Goal: Information Seeking & Learning: Check status

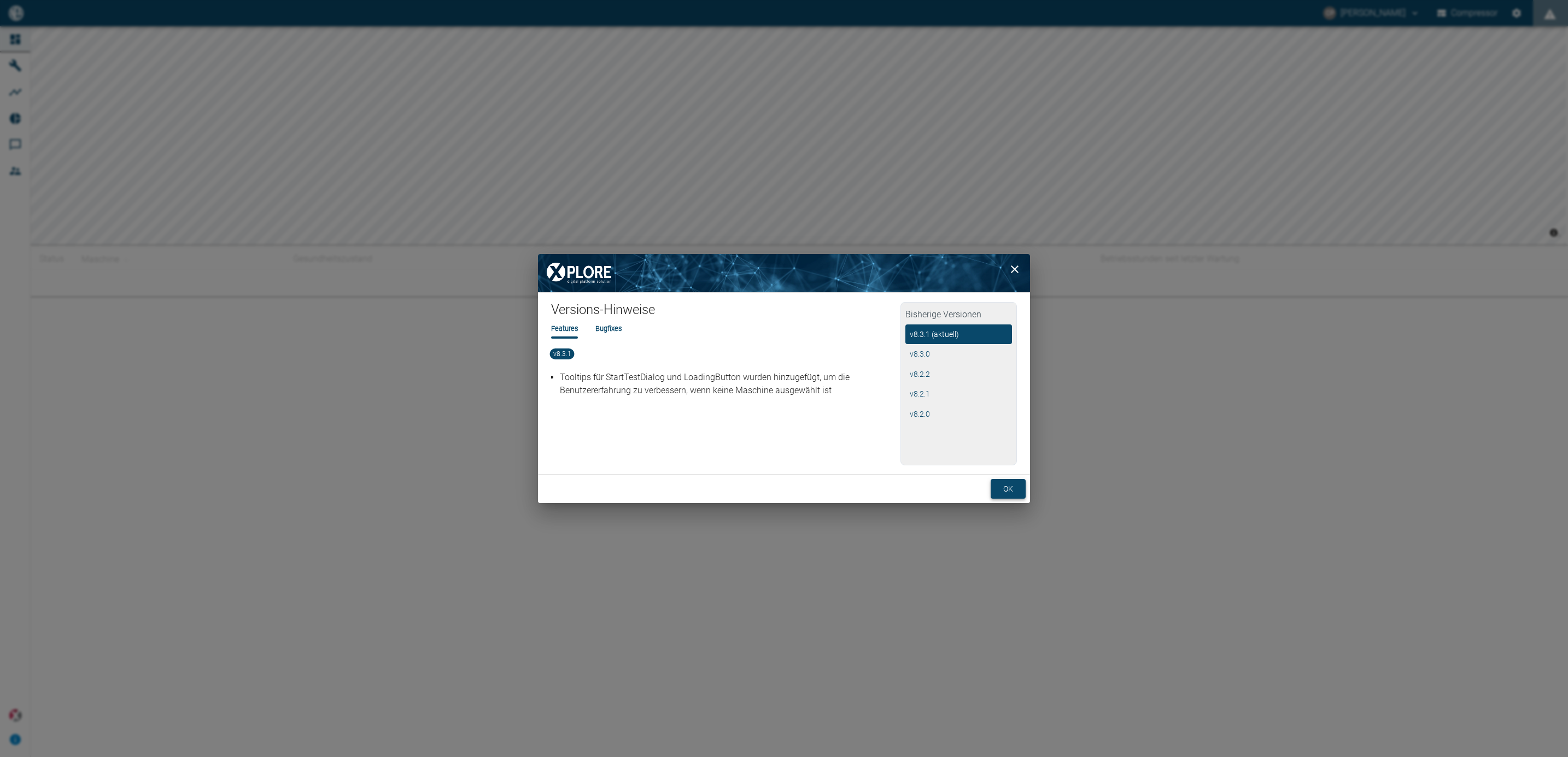
click at [1013, 486] on button "ok" at bounding box center [1008, 490] width 35 height 21
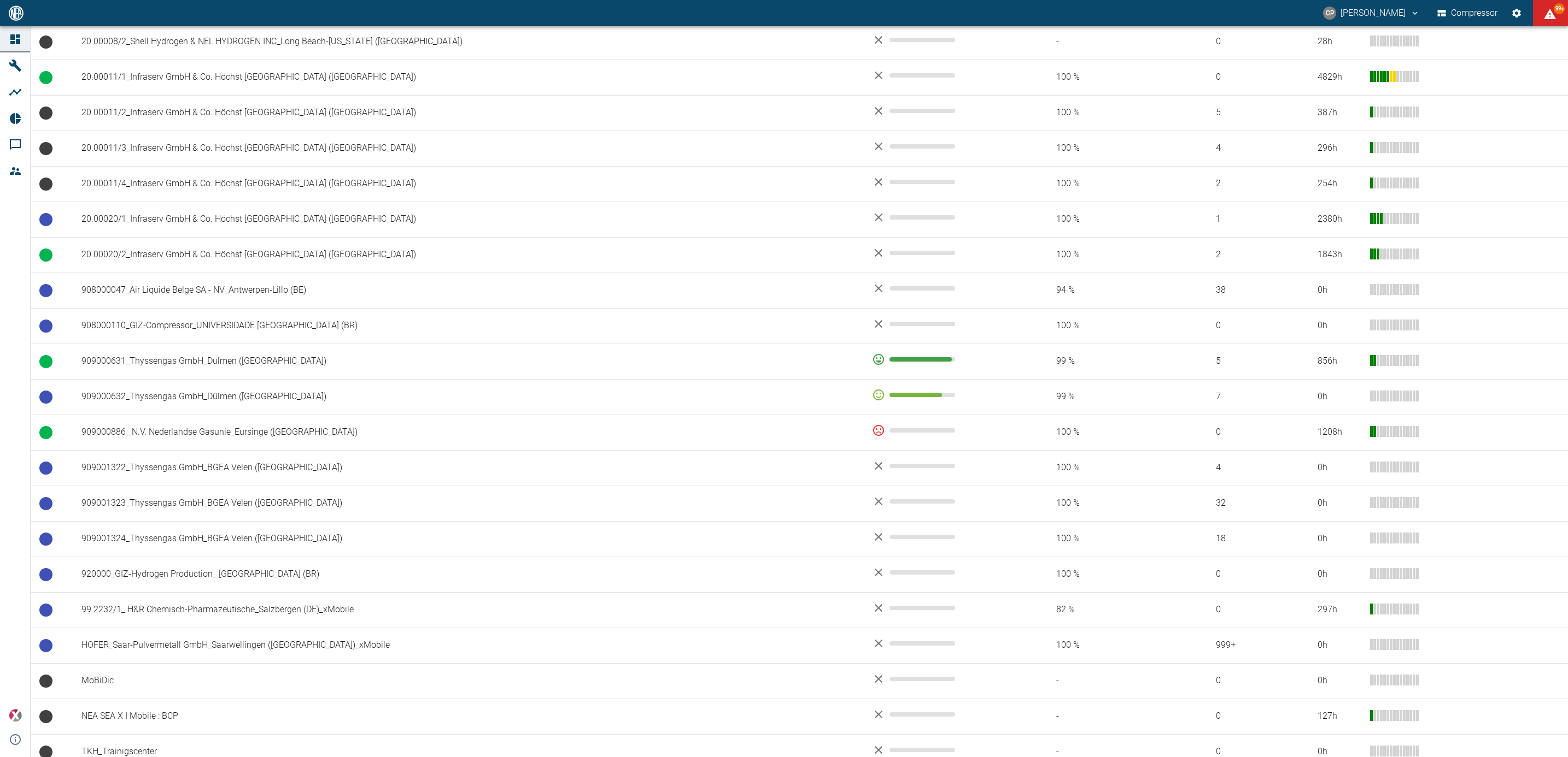
scroll to position [550, 0]
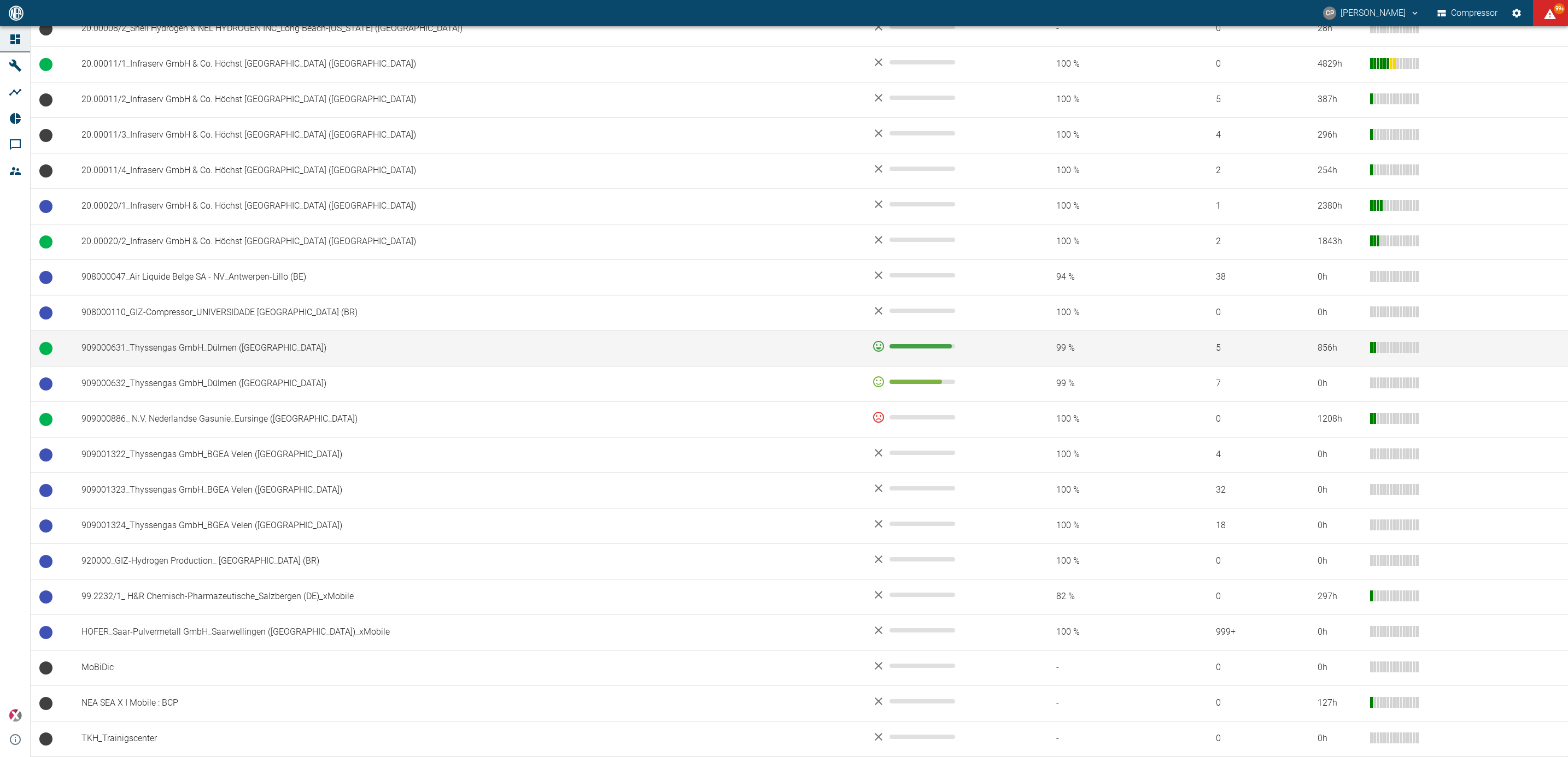
click at [204, 349] on td "909000631_Thyssengas GmbH_Dülmen ([GEOGRAPHIC_DATA])" at bounding box center [467, 348] width 790 height 36
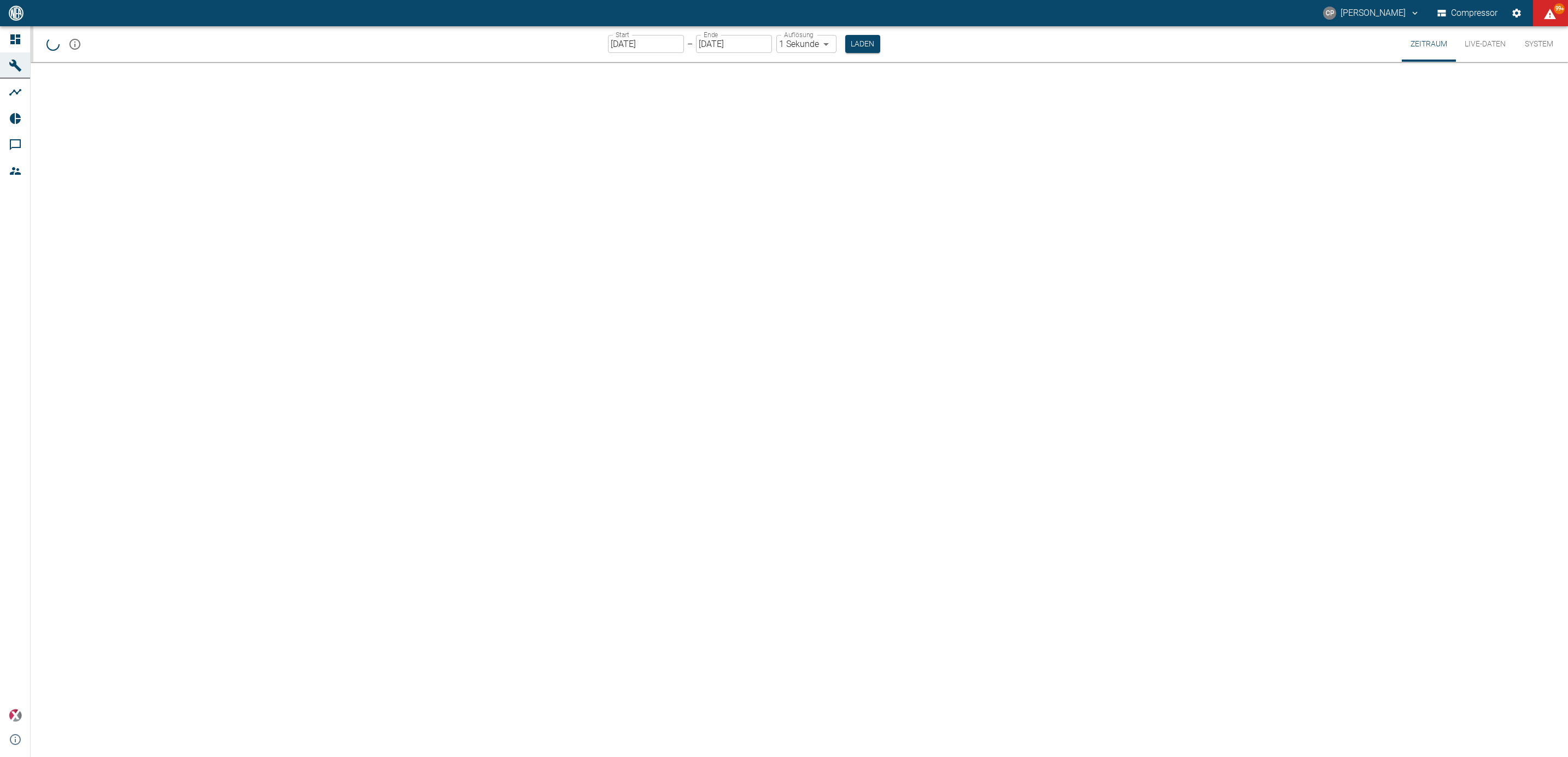
type input "2min"
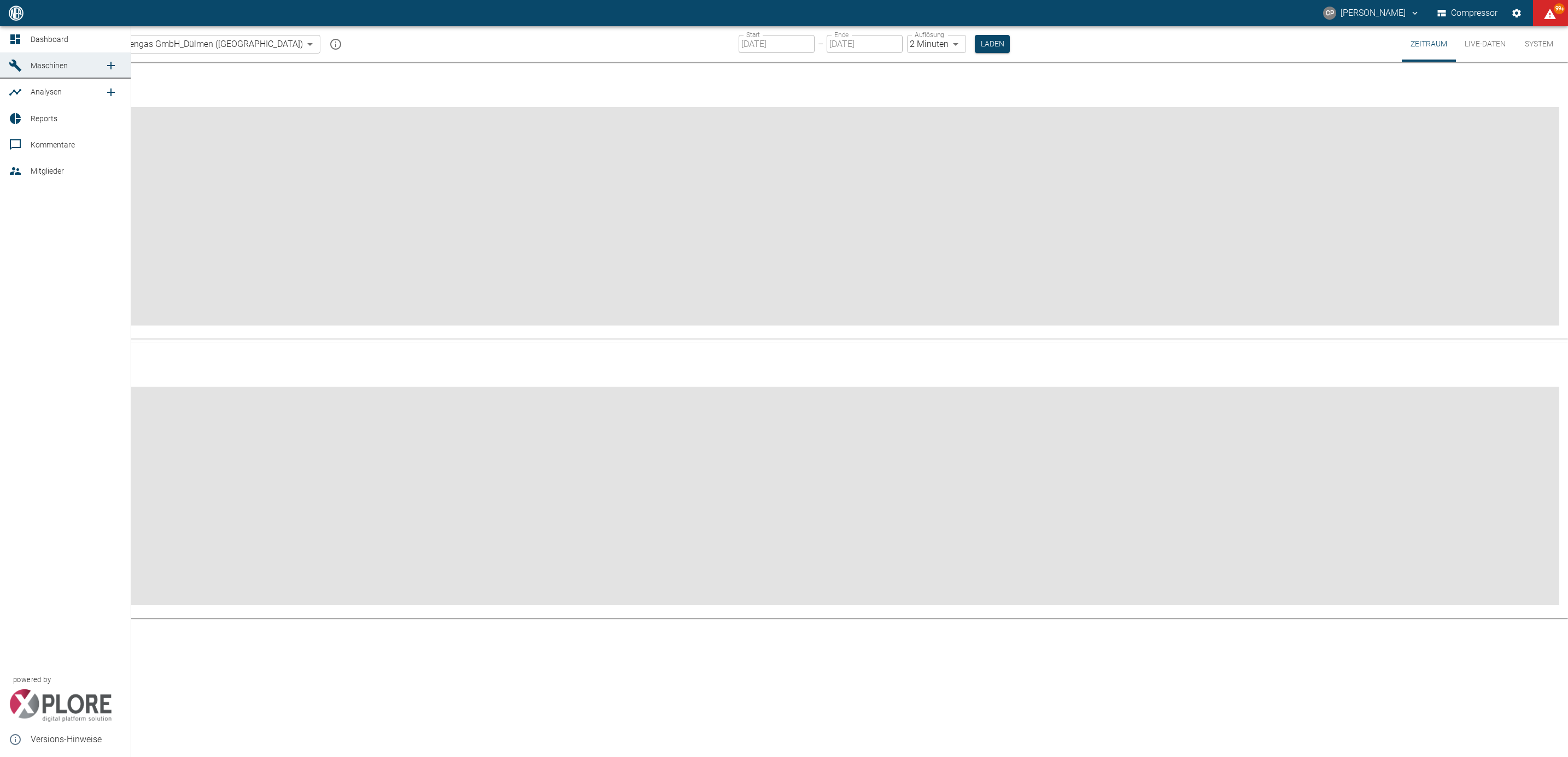
click at [46, 38] on span "Dashboard" at bounding box center [49, 39] width 38 height 9
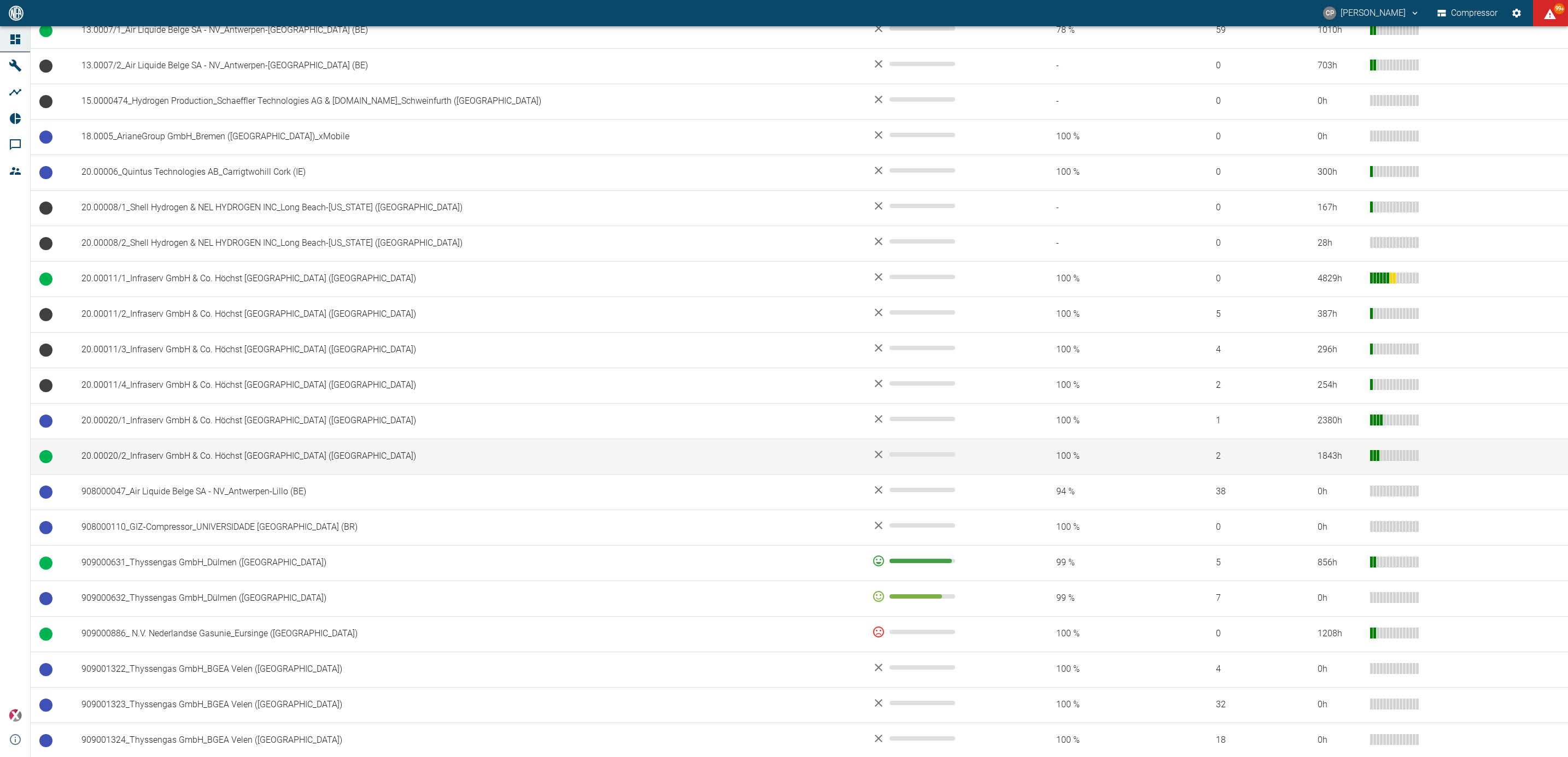
scroll to position [410, 0]
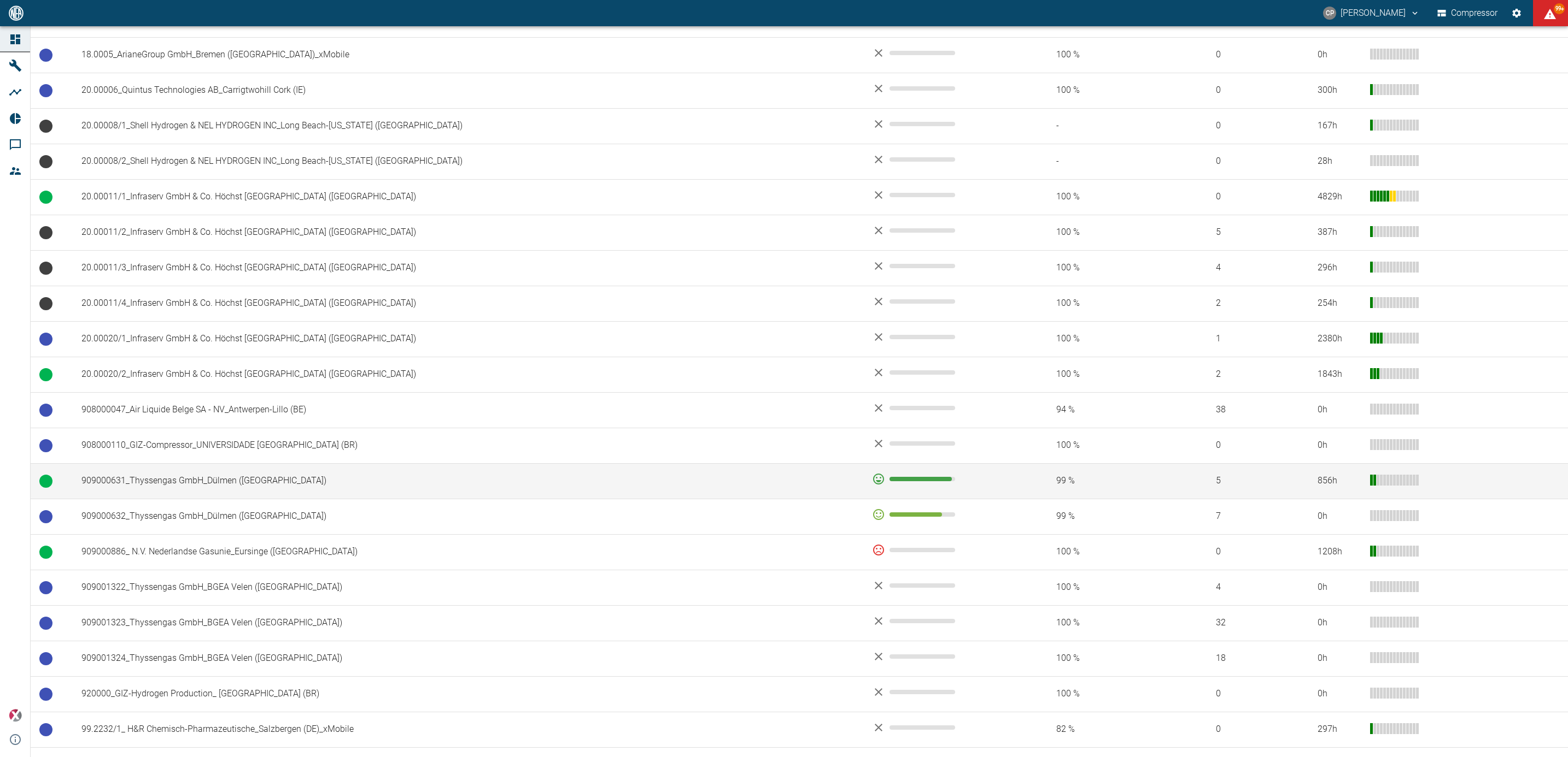
click at [197, 480] on td "909000631_Thyssengas GmbH_Dülmen ([GEOGRAPHIC_DATA])" at bounding box center [467, 481] width 790 height 36
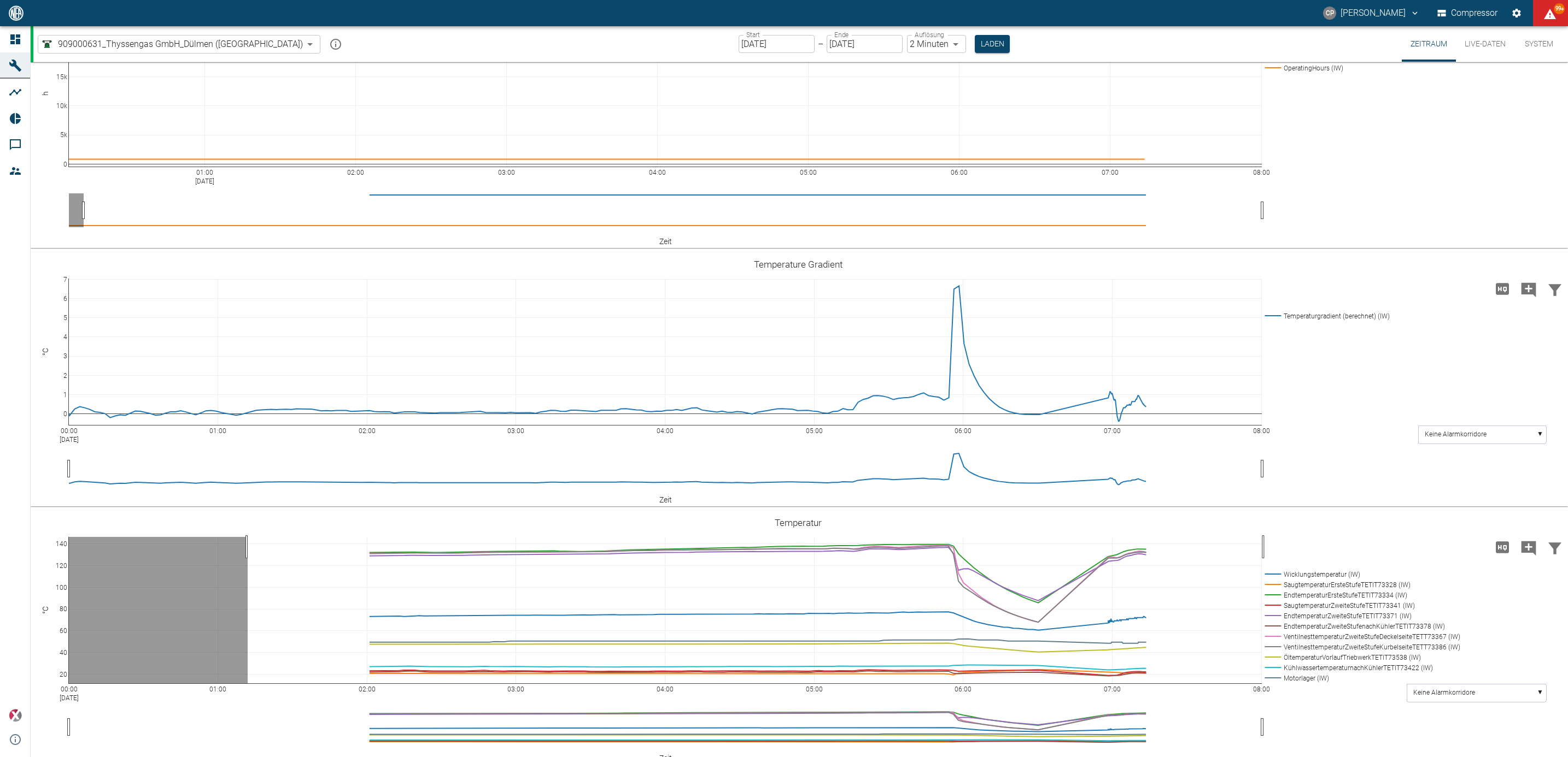
drag, startPoint x: 1437, startPoint y: 67, endPoint x: 1275, endPoint y: 112, distance: 168.1
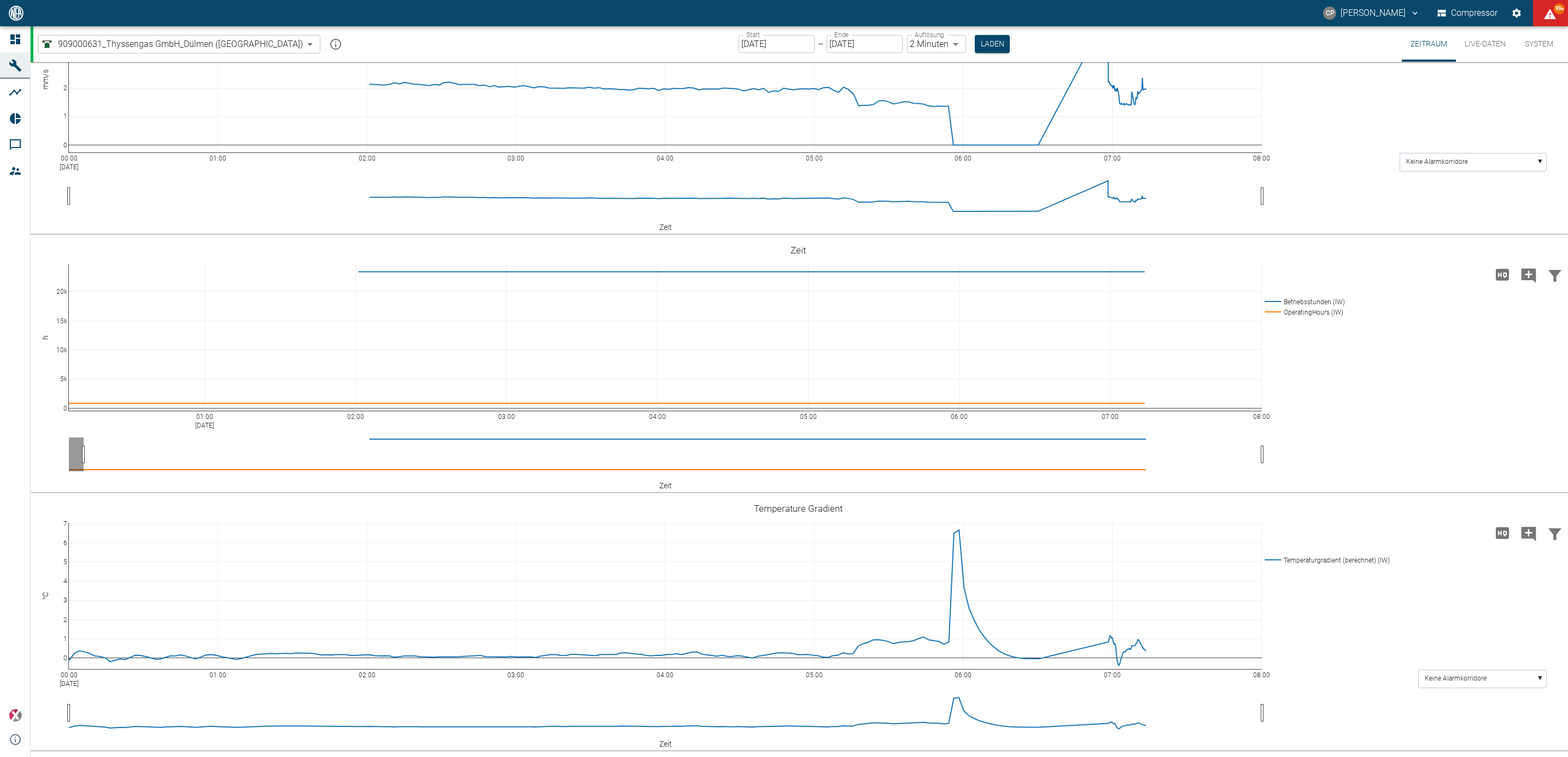
scroll to position [0, 0]
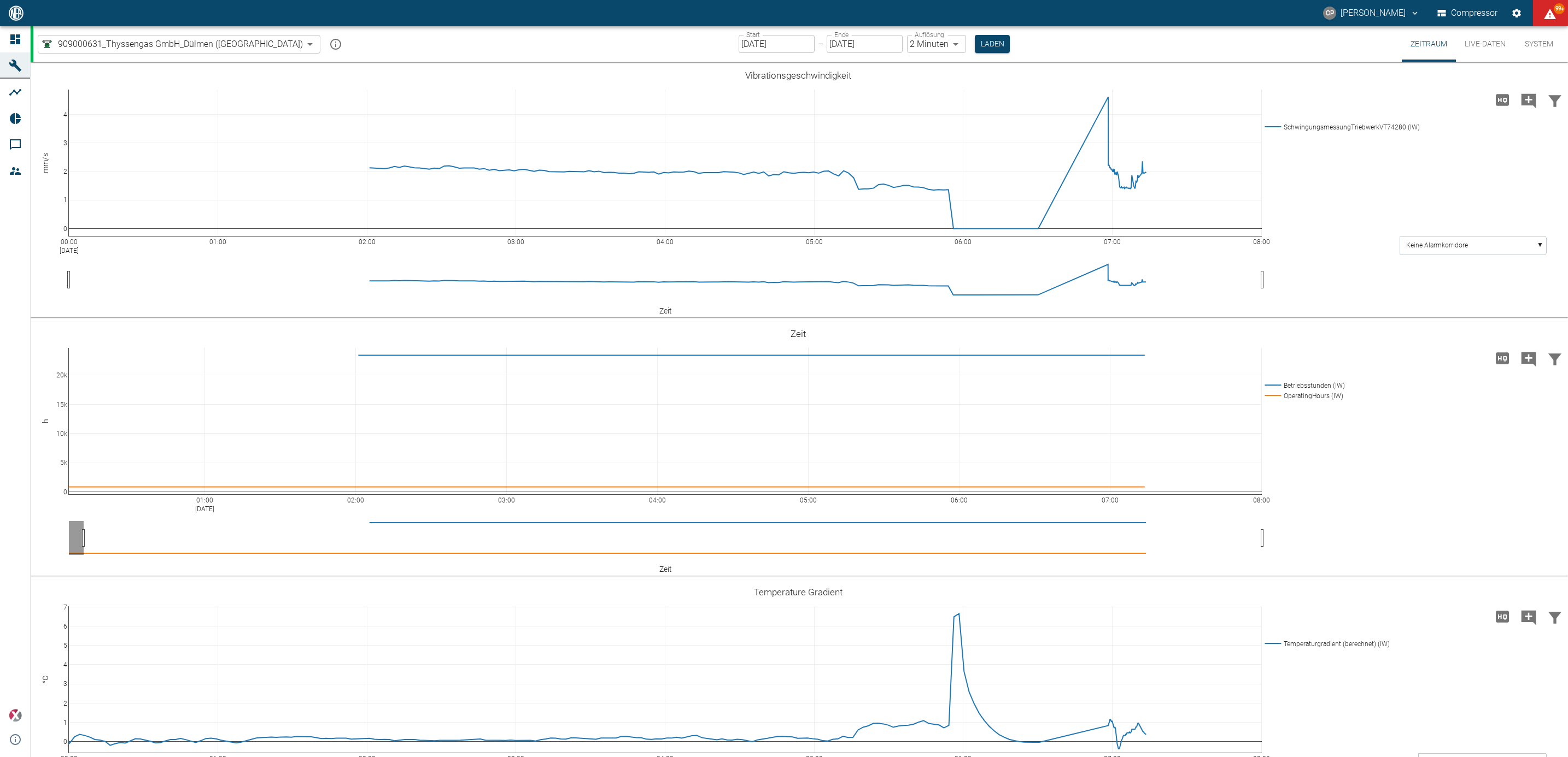
click at [750, 41] on input "[DATE]" at bounding box center [776, 44] width 76 height 18
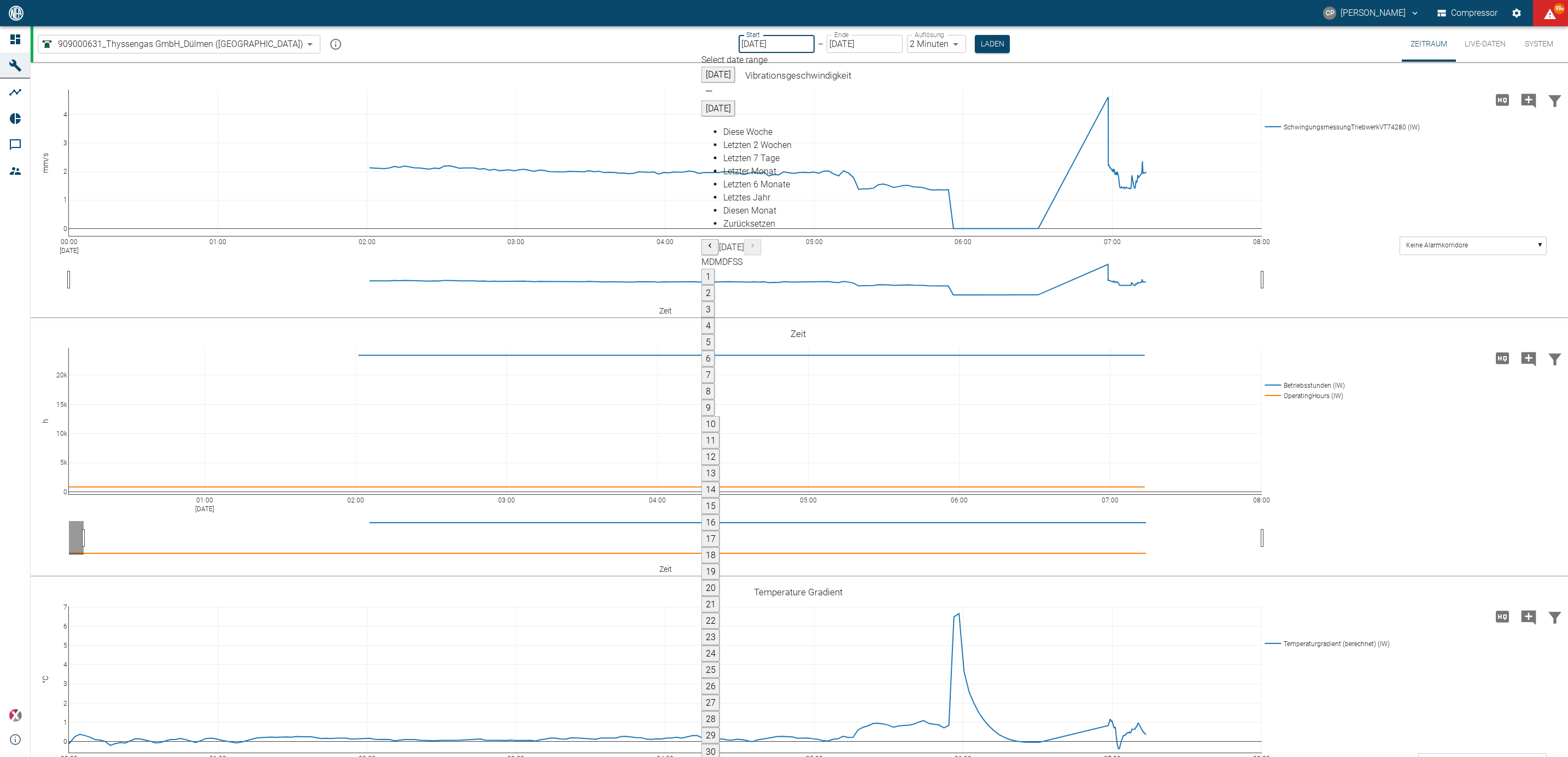
drag, startPoint x: 1068, startPoint y: 169, endPoint x: 1078, endPoint y: 200, distance: 32.6
type input "05.09.2025"
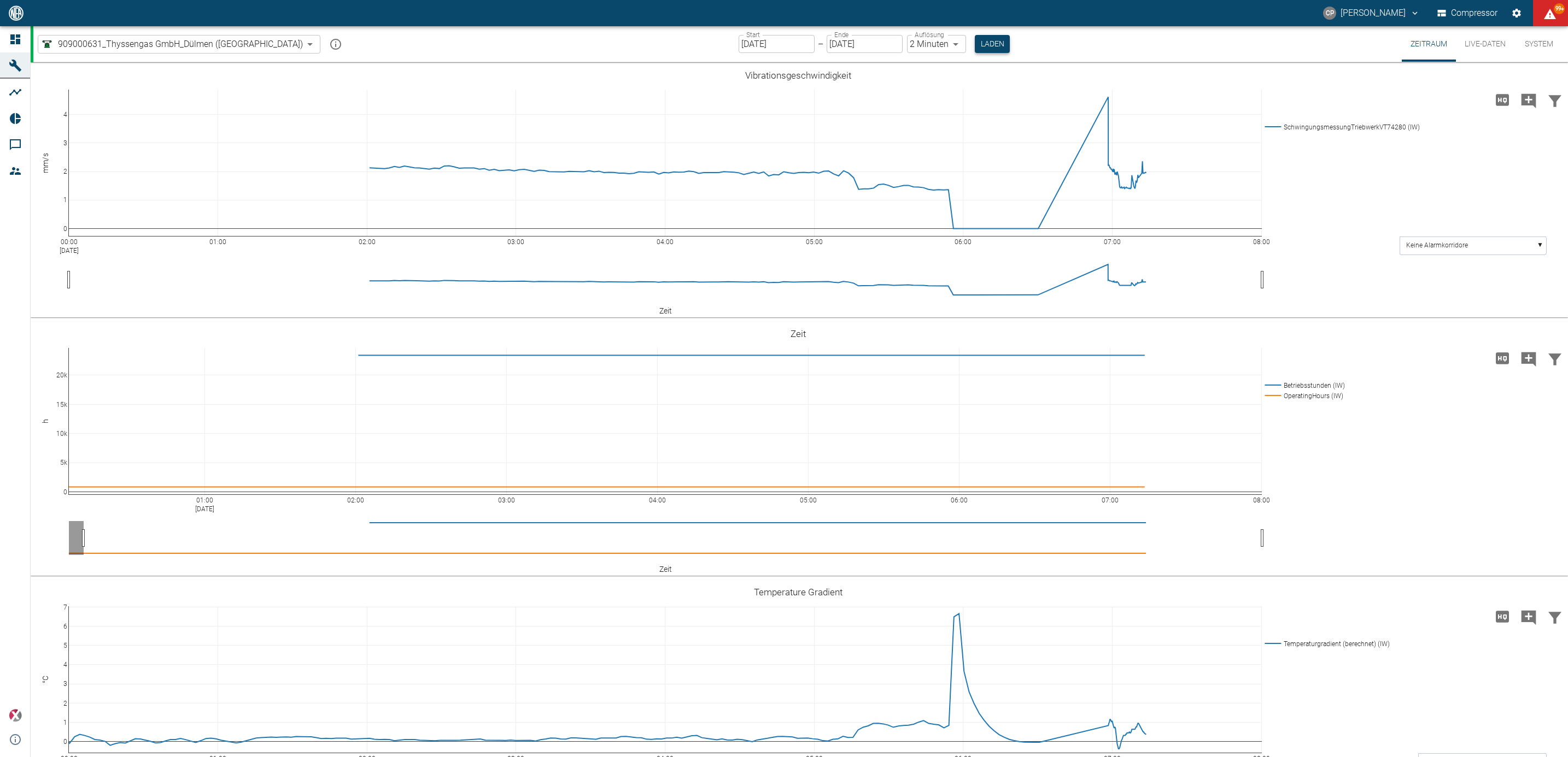
click at [975, 47] on button "Laden" at bounding box center [992, 44] width 35 height 18
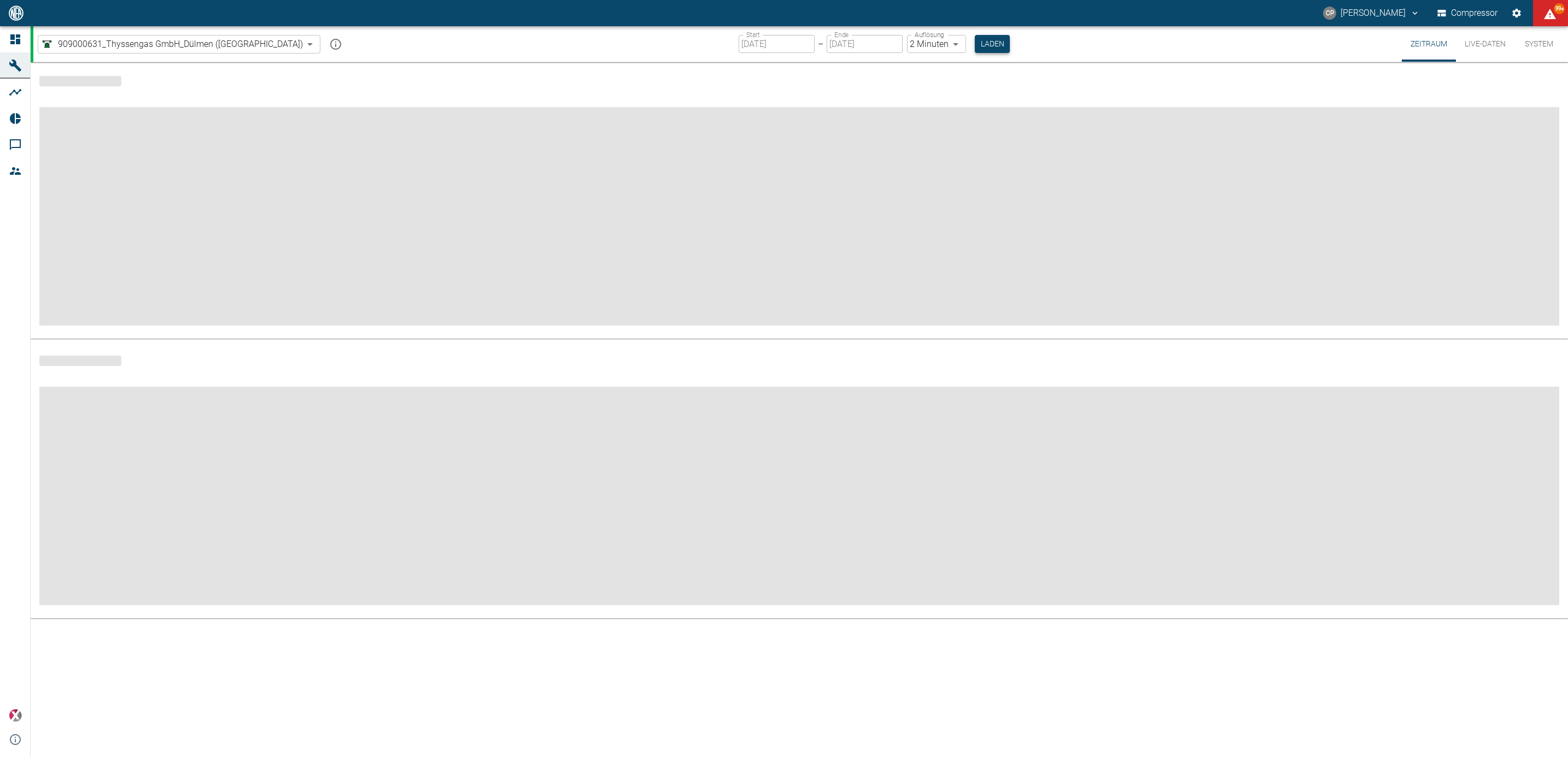
click at [975, 46] on button "Laden" at bounding box center [992, 44] width 35 height 18
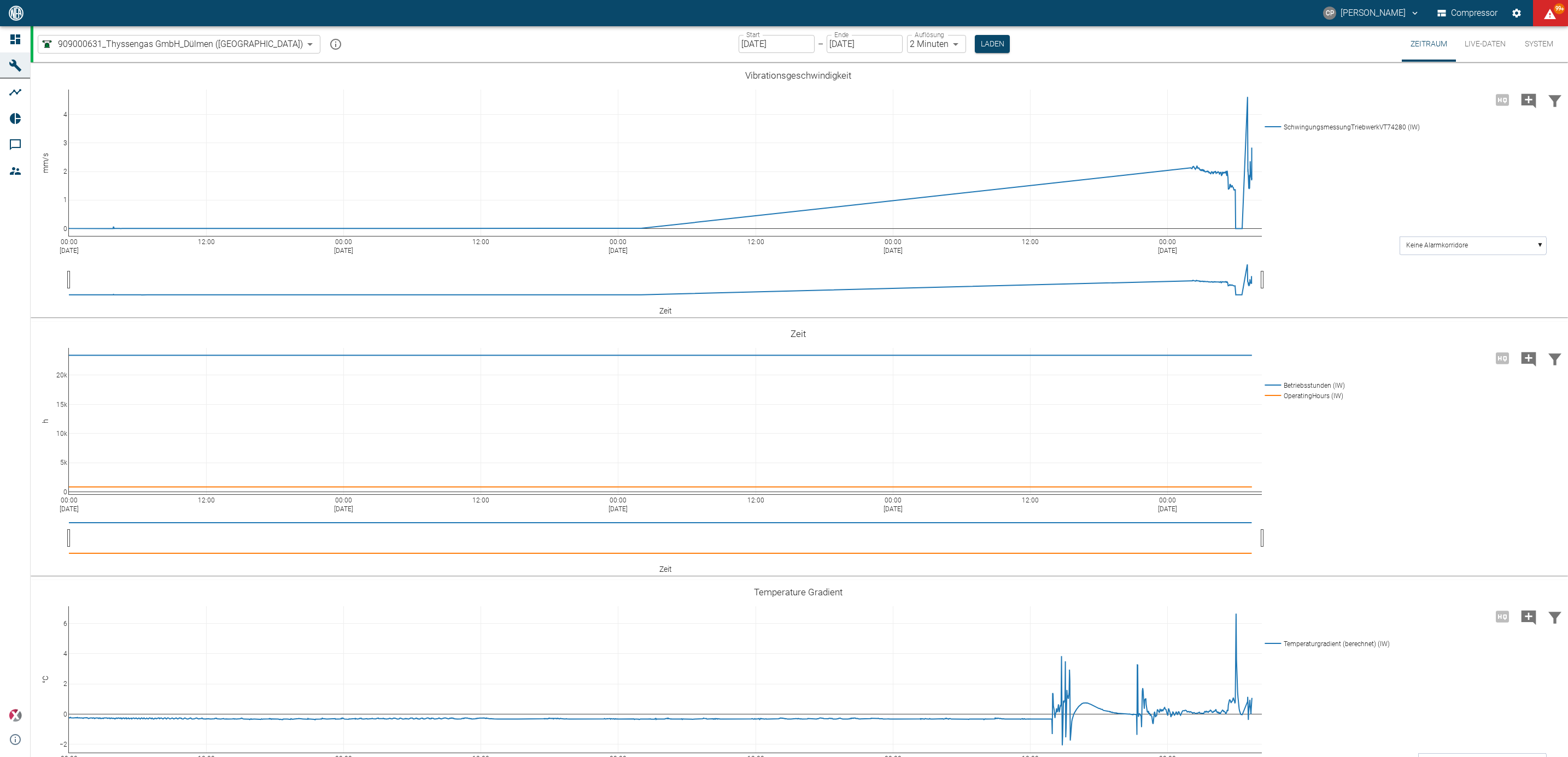
click at [975, 35] on button "Laden" at bounding box center [992, 44] width 35 height 18
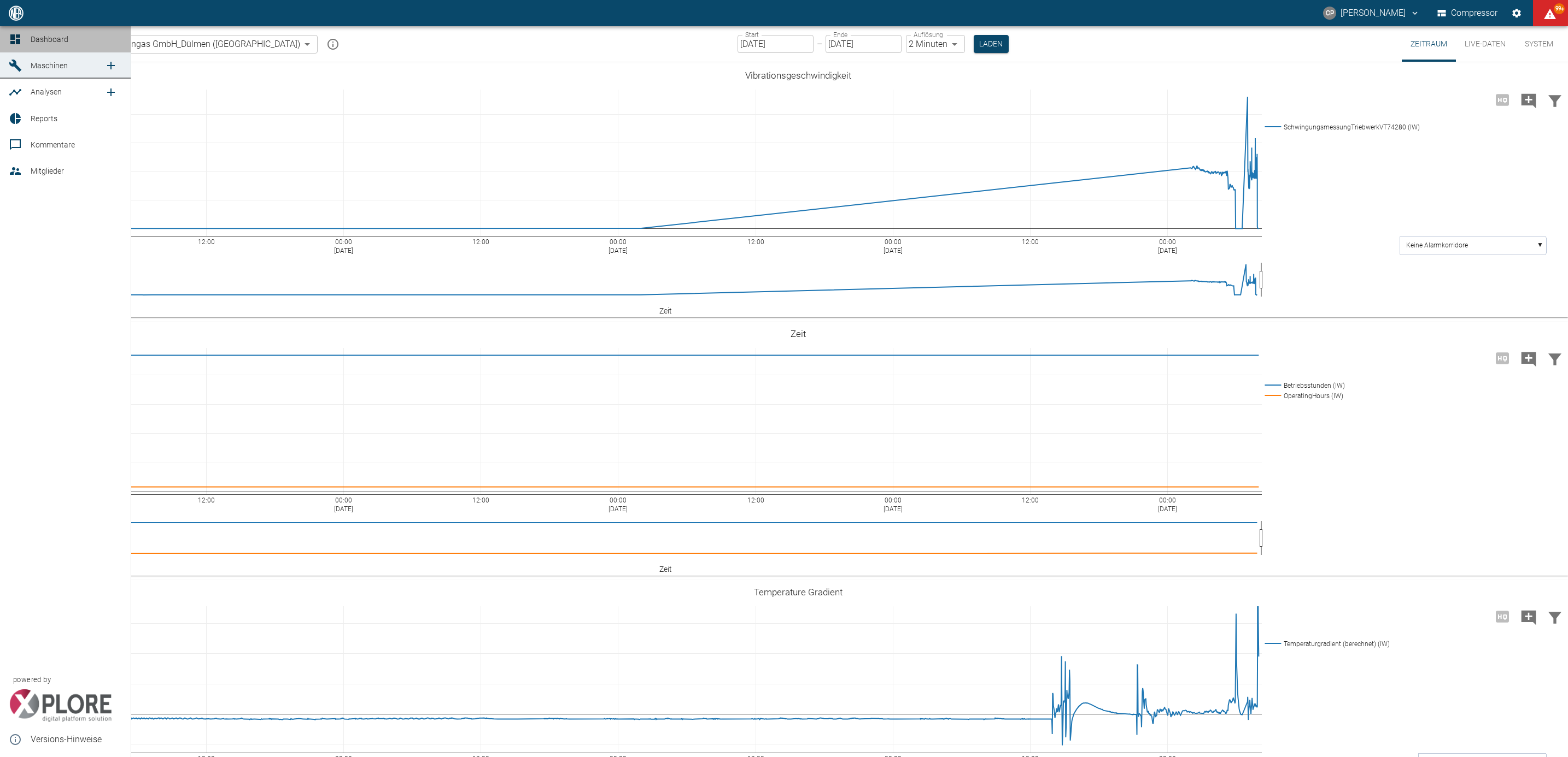
click at [10, 29] on link "Dashboard" at bounding box center [65, 39] width 131 height 26
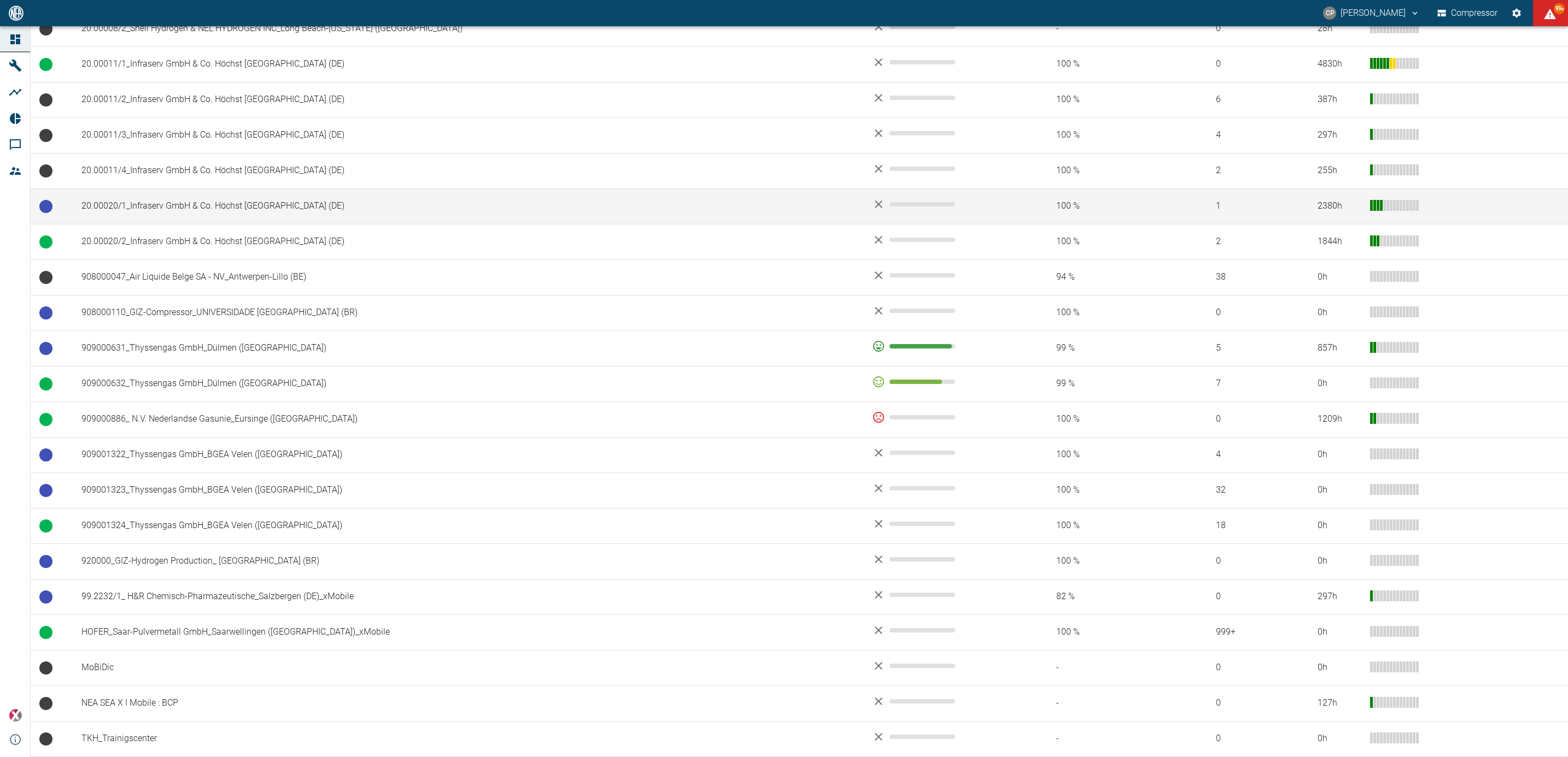
scroll to position [58, 0]
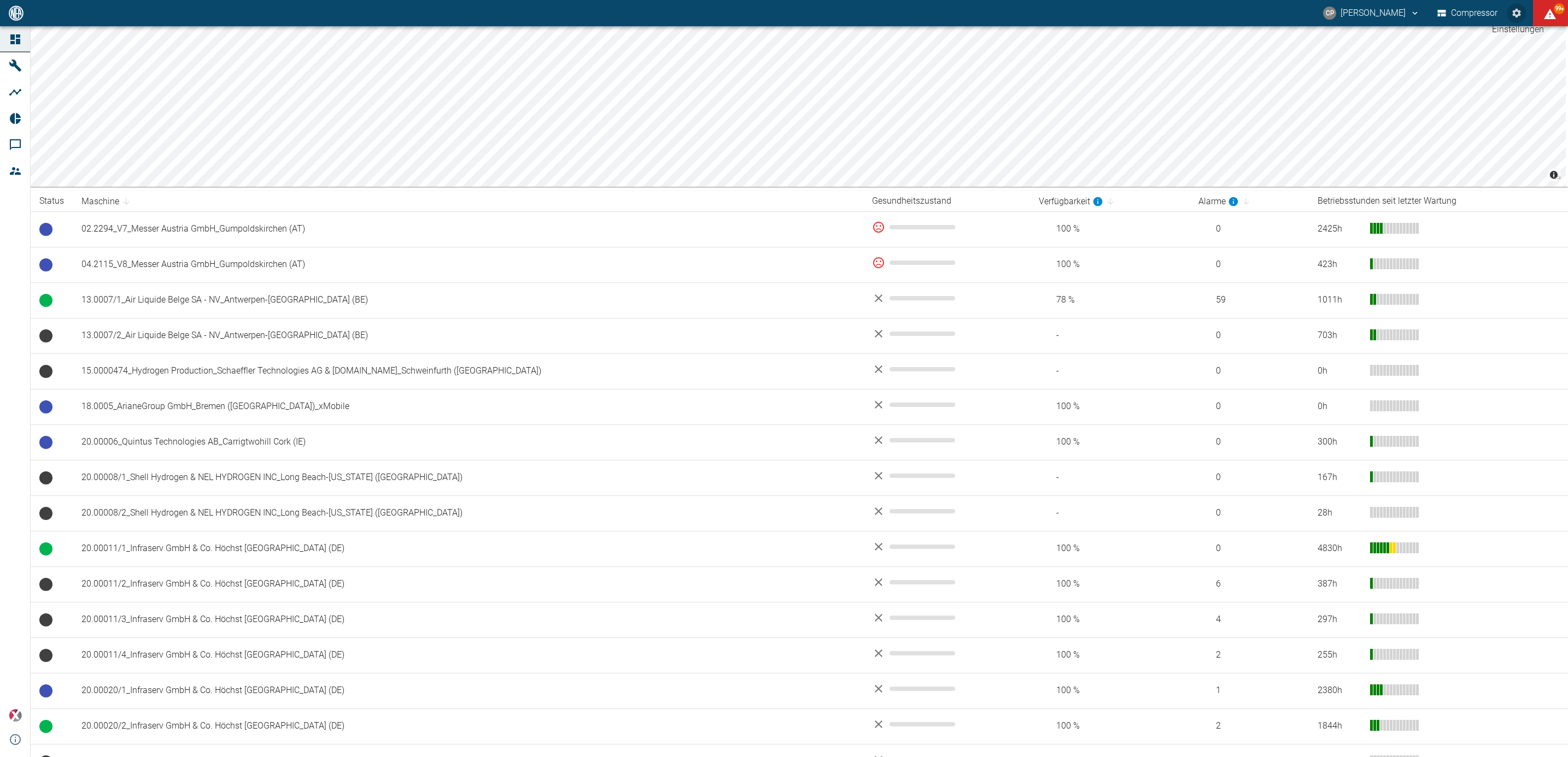
click at [1514, 10] on icon "Einstellungen" at bounding box center [1517, 13] width 11 height 11
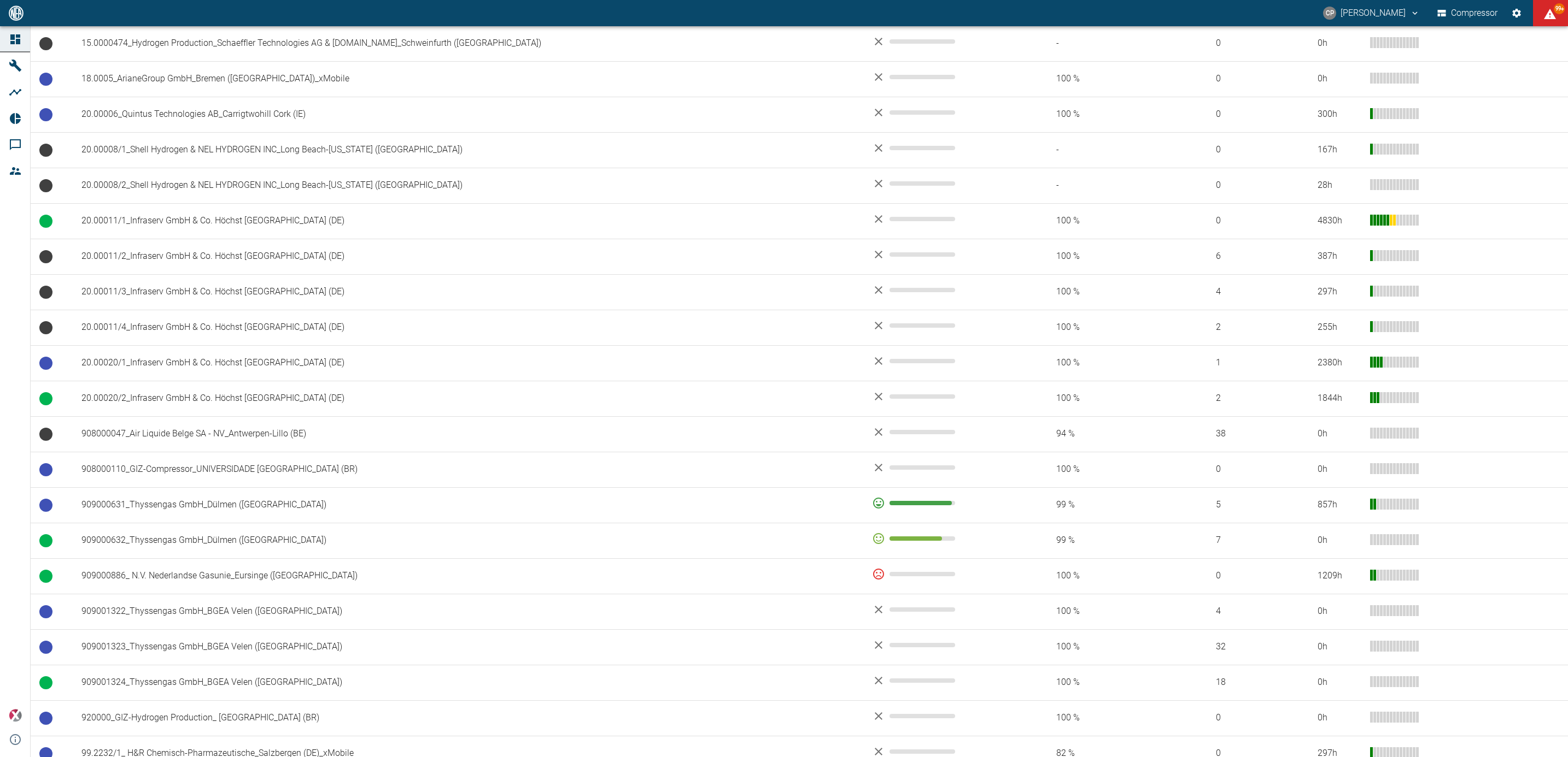
scroll to position [550, 0]
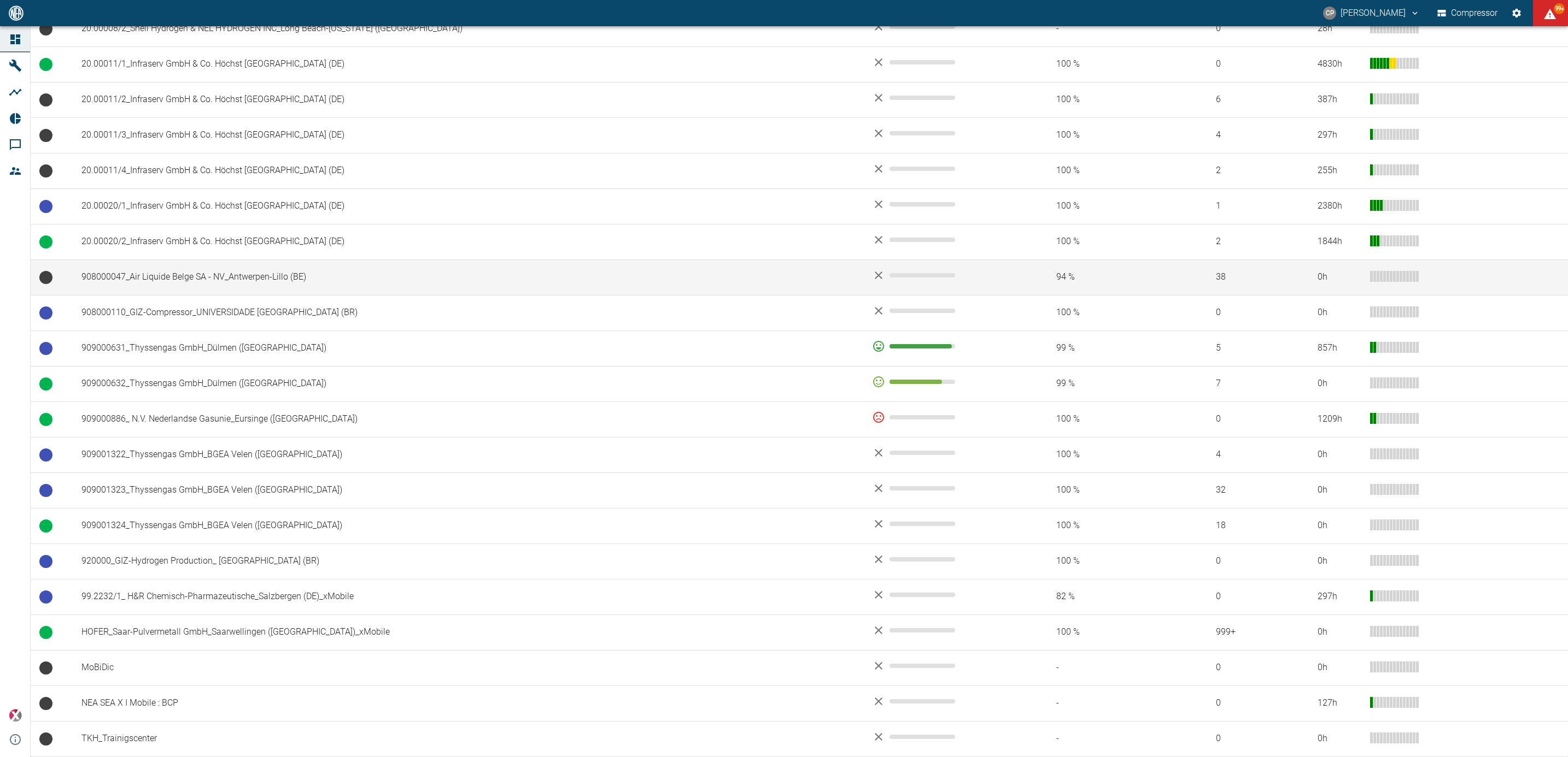
click at [231, 284] on td "908000047_Air Liquide Belge SA - NV_Antwerpen-Lillo (BE)" at bounding box center [467, 278] width 790 height 36
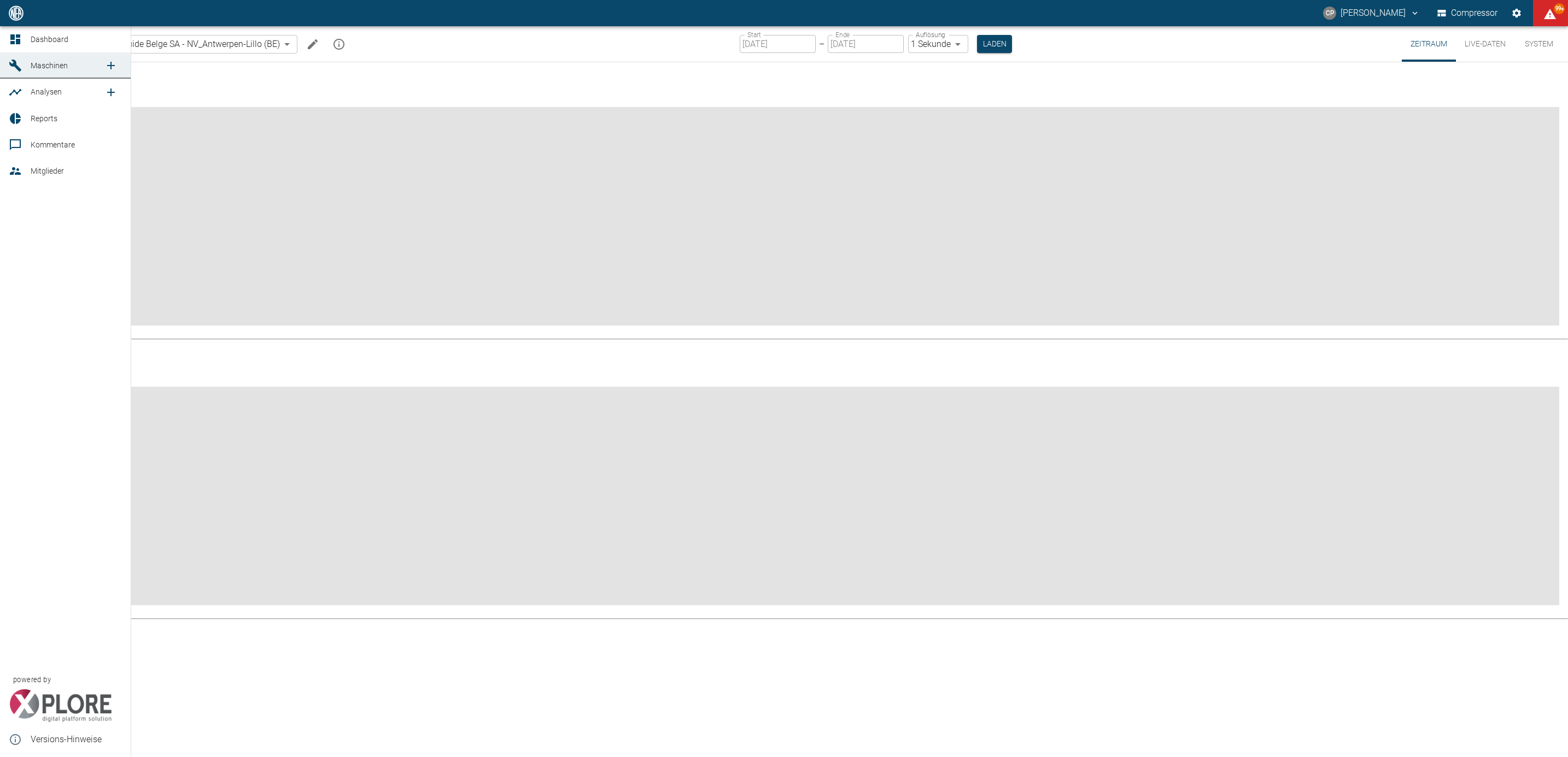
click at [26, 165] on link "Mitglieder" at bounding box center [65, 171] width 131 height 26
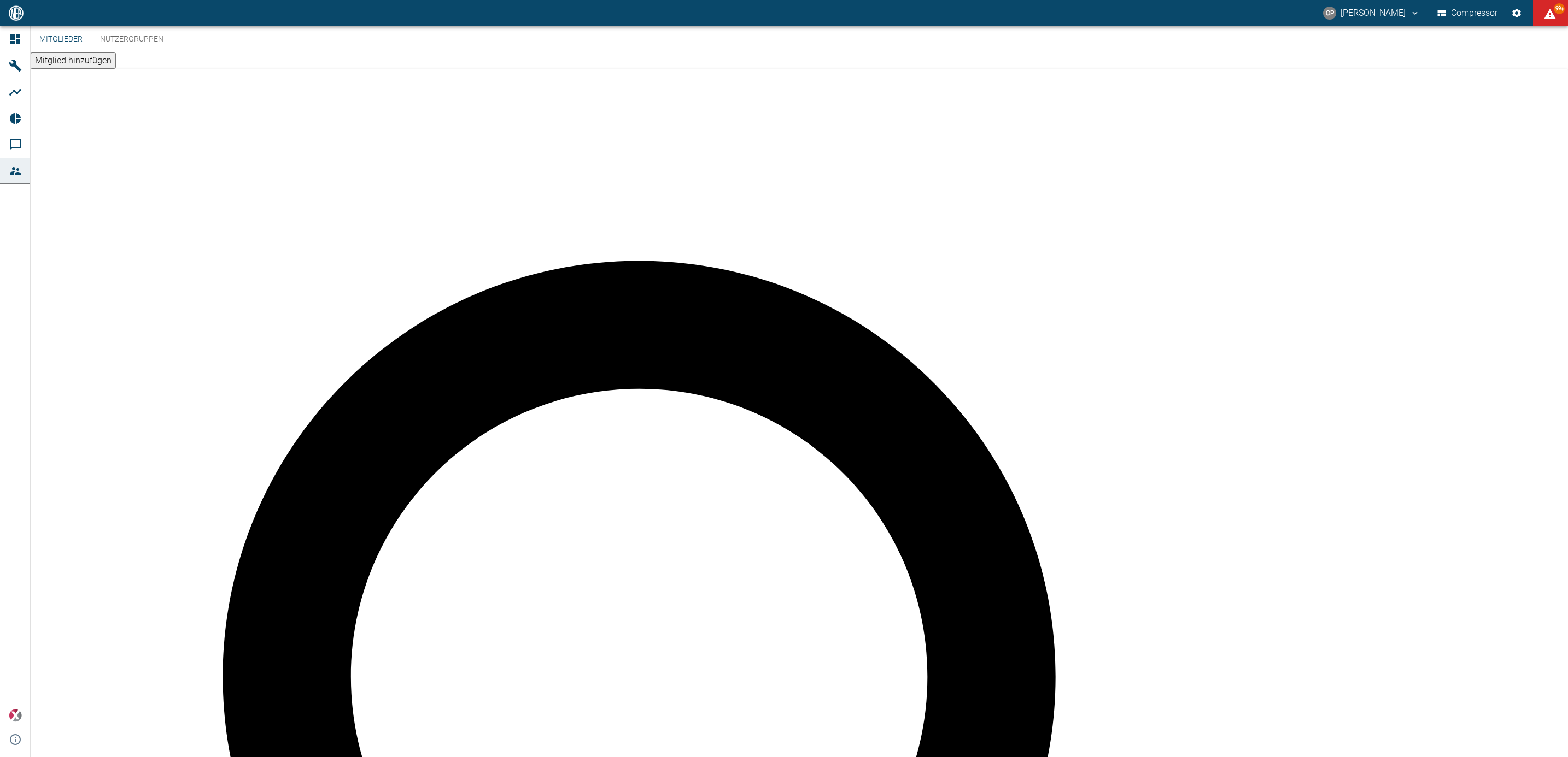
type input "Winkert"
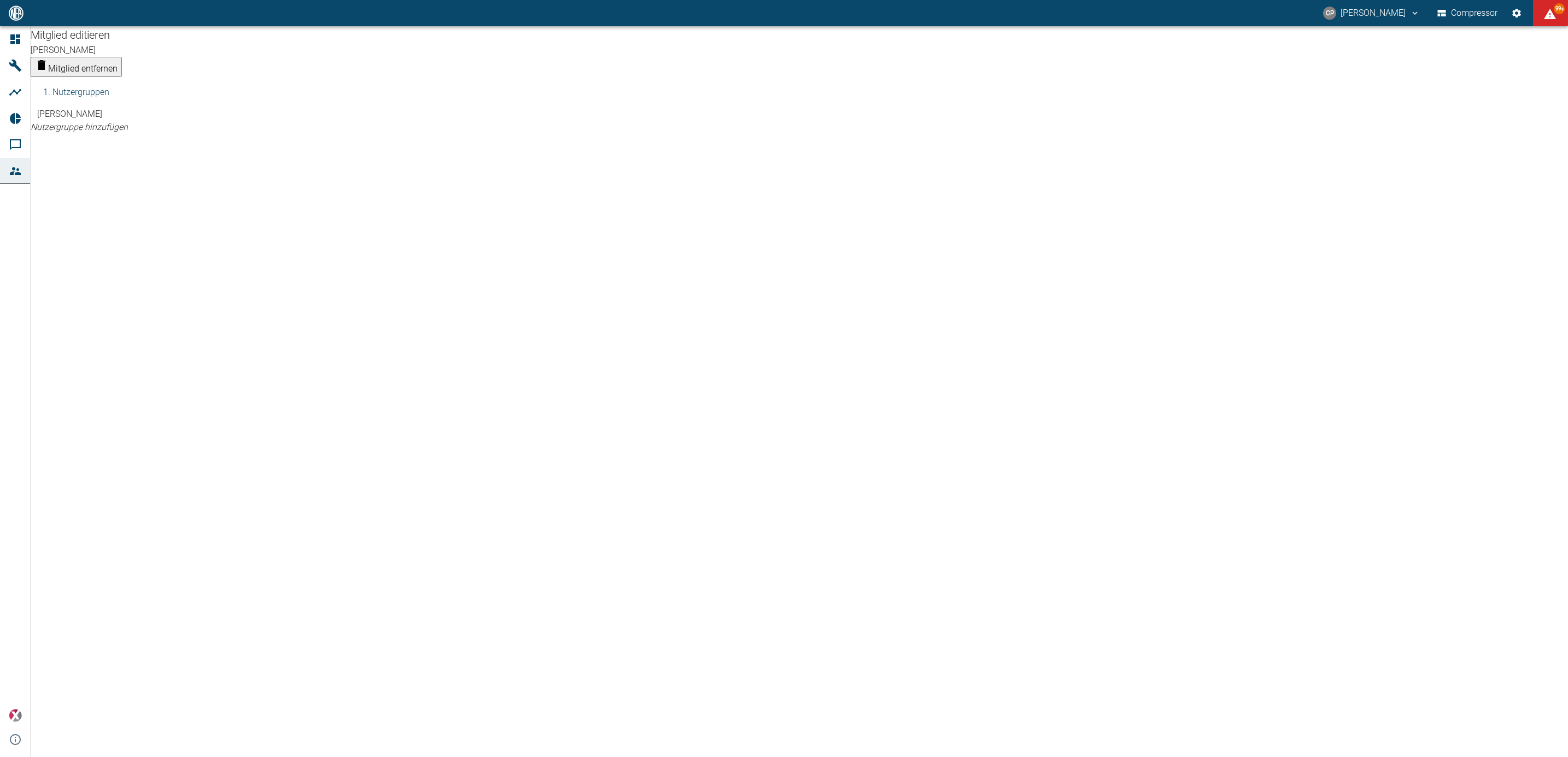
click at [161, 157] on body "CP Christoph Palm Compressor 99+ Dashboard Maschinen Analysen Reports Kommentar…" at bounding box center [784, 378] width 1568 height 757
click at [177, 757] on div at bounding box center [784, 766] width 1568 height 0
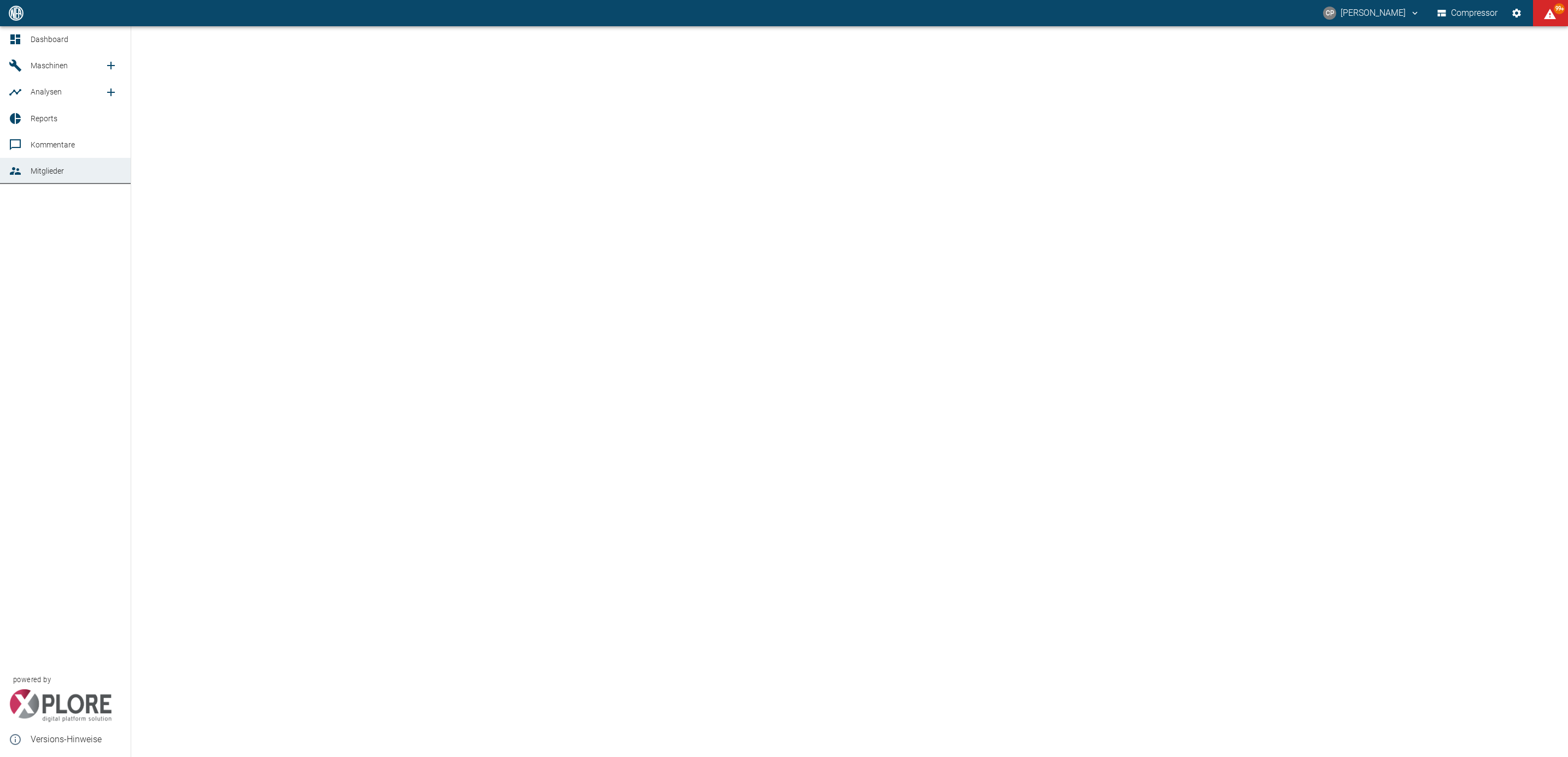
click at [15, 48] on link "Dashboard" at bounding box center [65, 39] width 131 height 26
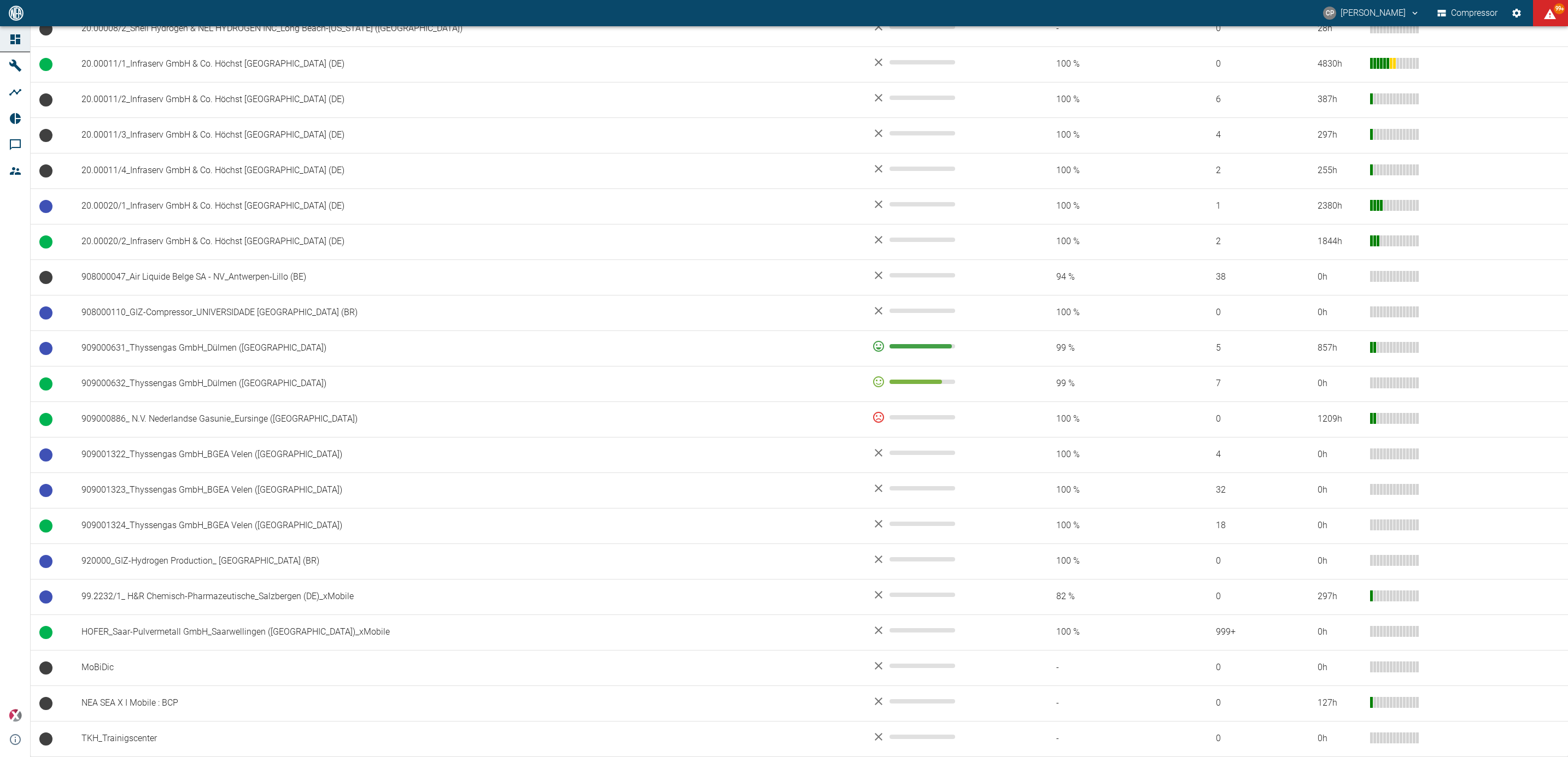
scroll to position [550, 0]
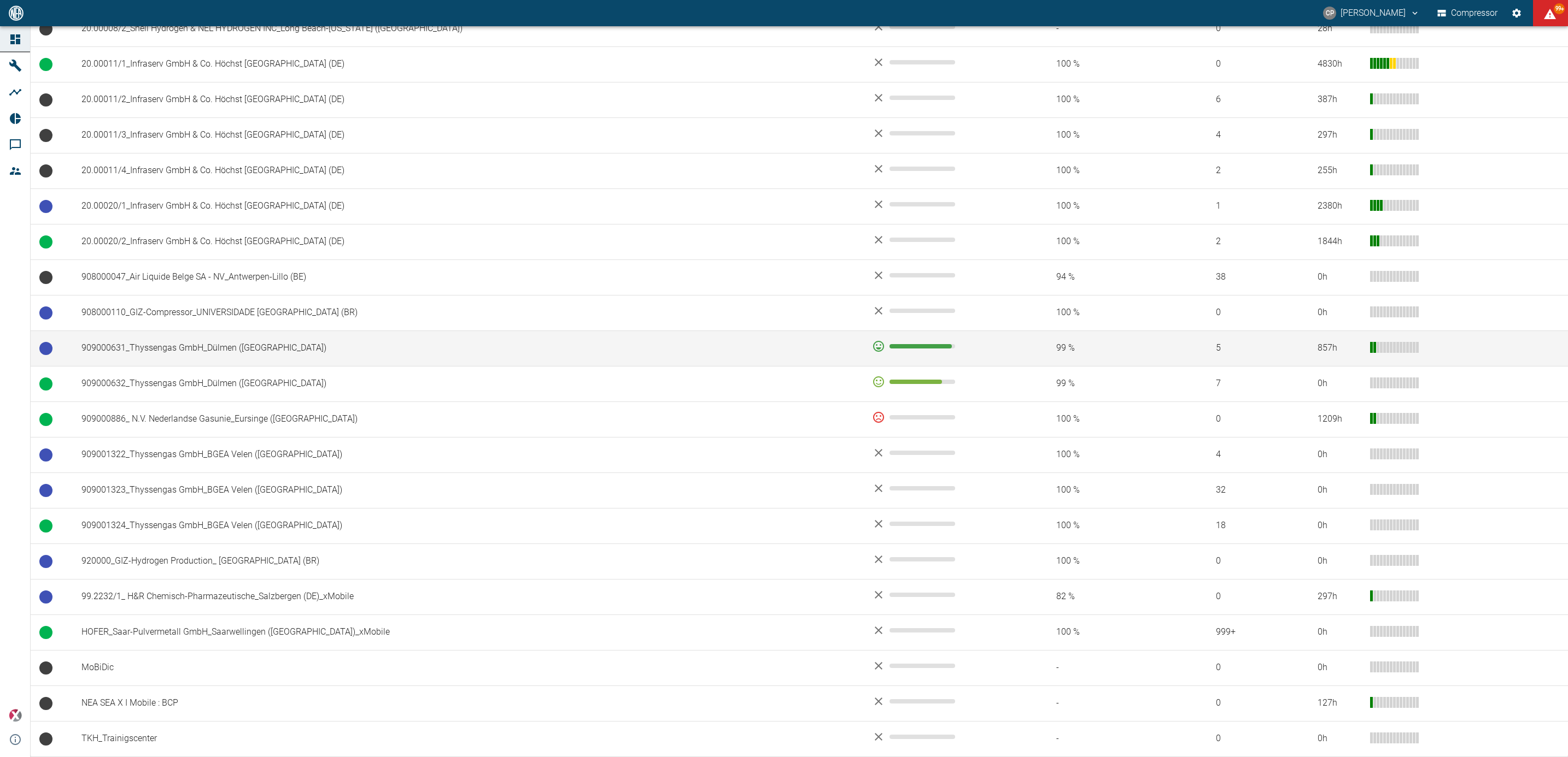
click at [220, 353] on td "909000631_Thyssengas GmbH_Dülmen ([GEOGRAPHIC_DATA])" at bounding box center [467, 348] width 790 height 36
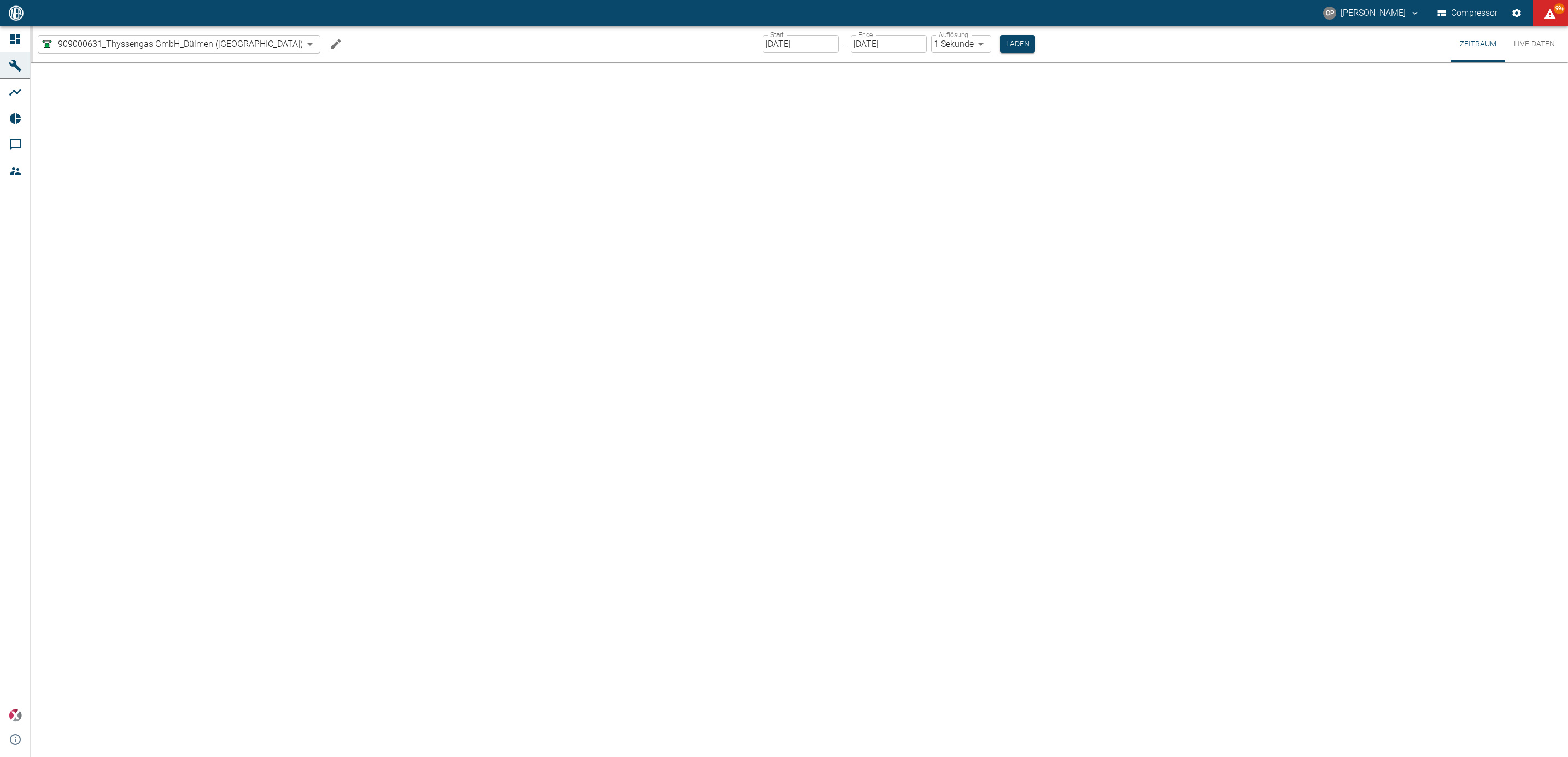
type input "2min"
click at [818, 40] on input "[DATE]" at bounding box center [856, 44] width 76 height 18
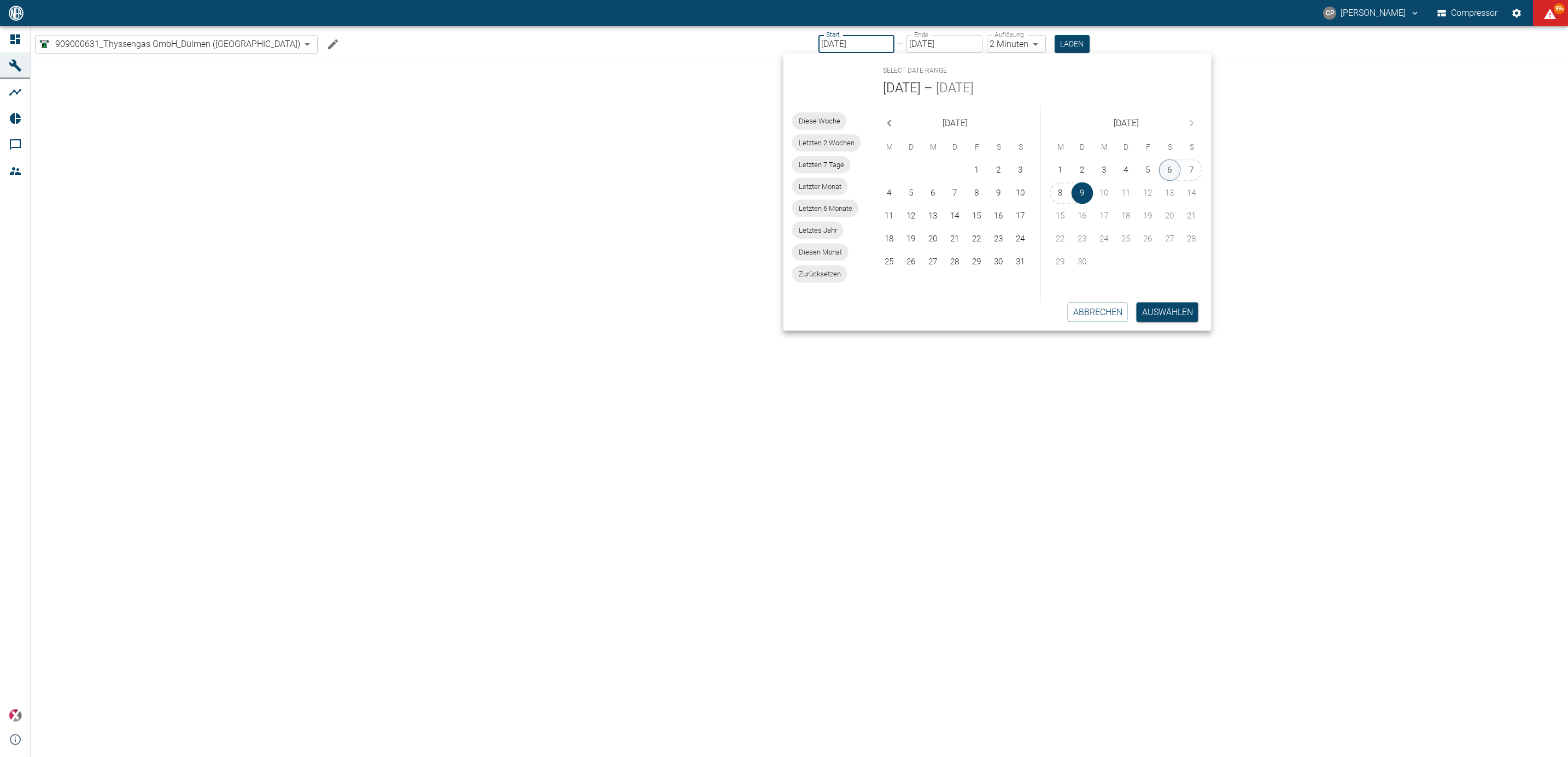
click at [1170, 168] on button "6" at bounding box center [1170, 170] width 22 height 22
type input "[DATE]"
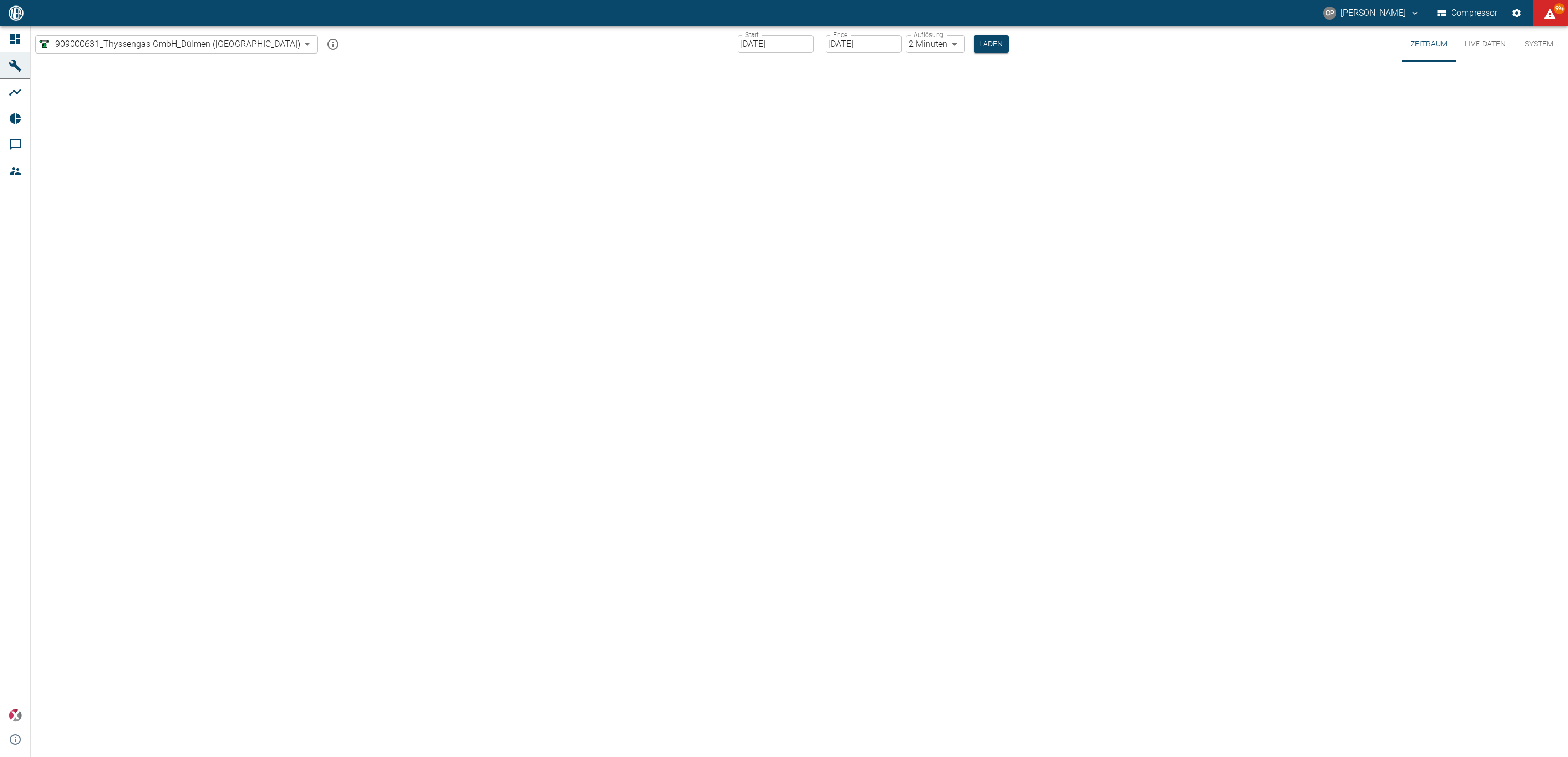
click at [1162, 308] on div at bounding box center [799, 410] width 1537 height 695
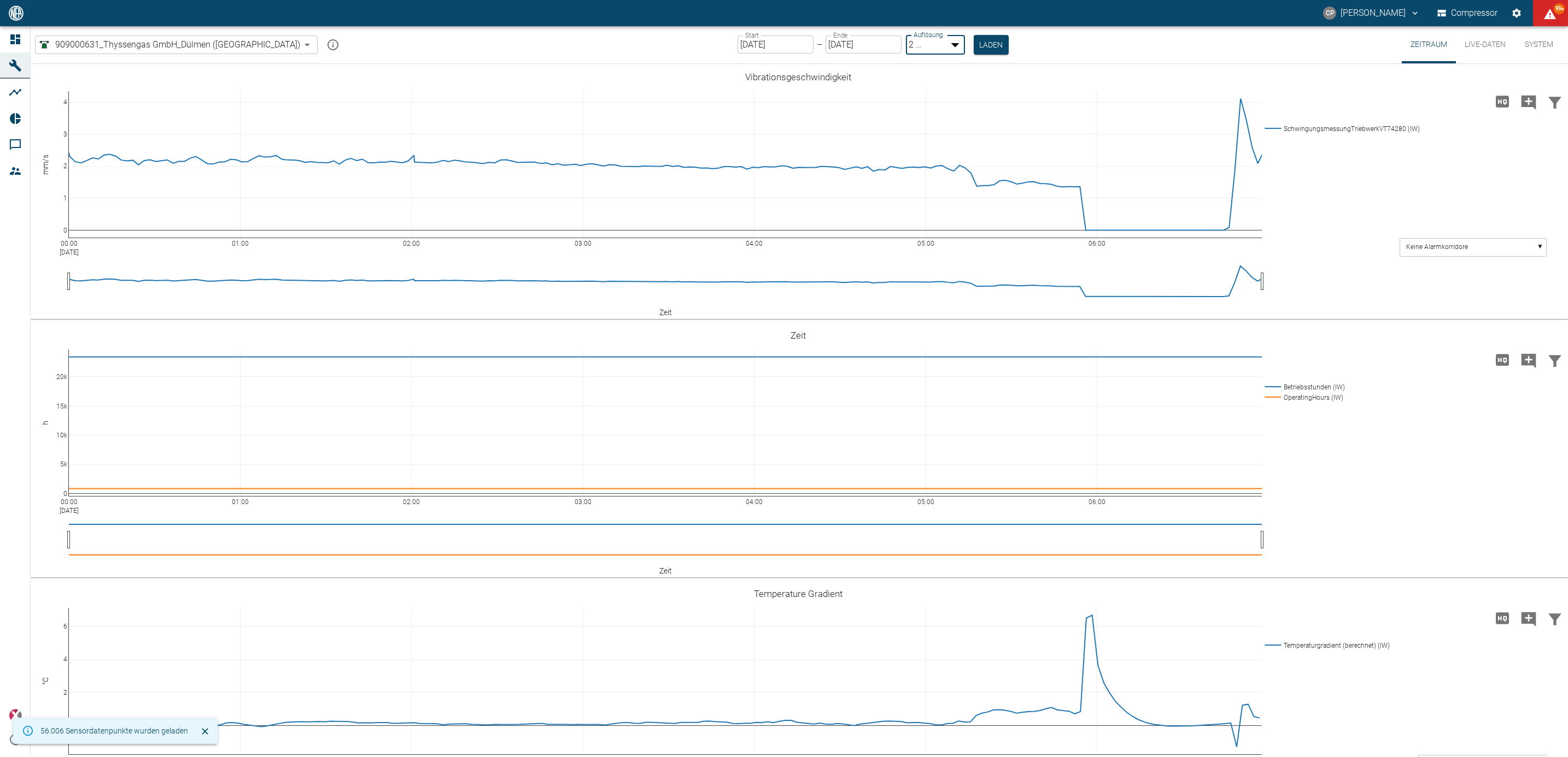
click at [899, 40] on body "CP Christoph Palm Compressor 99+ Dashboard Maschinen Analysen Reports Kommentar…" at bounding box center [784, 378] width 1568 height 757
type input "1sec"
click at [974, 47] on button "Laden" at bounding box center [991, 44] width 35 height 18
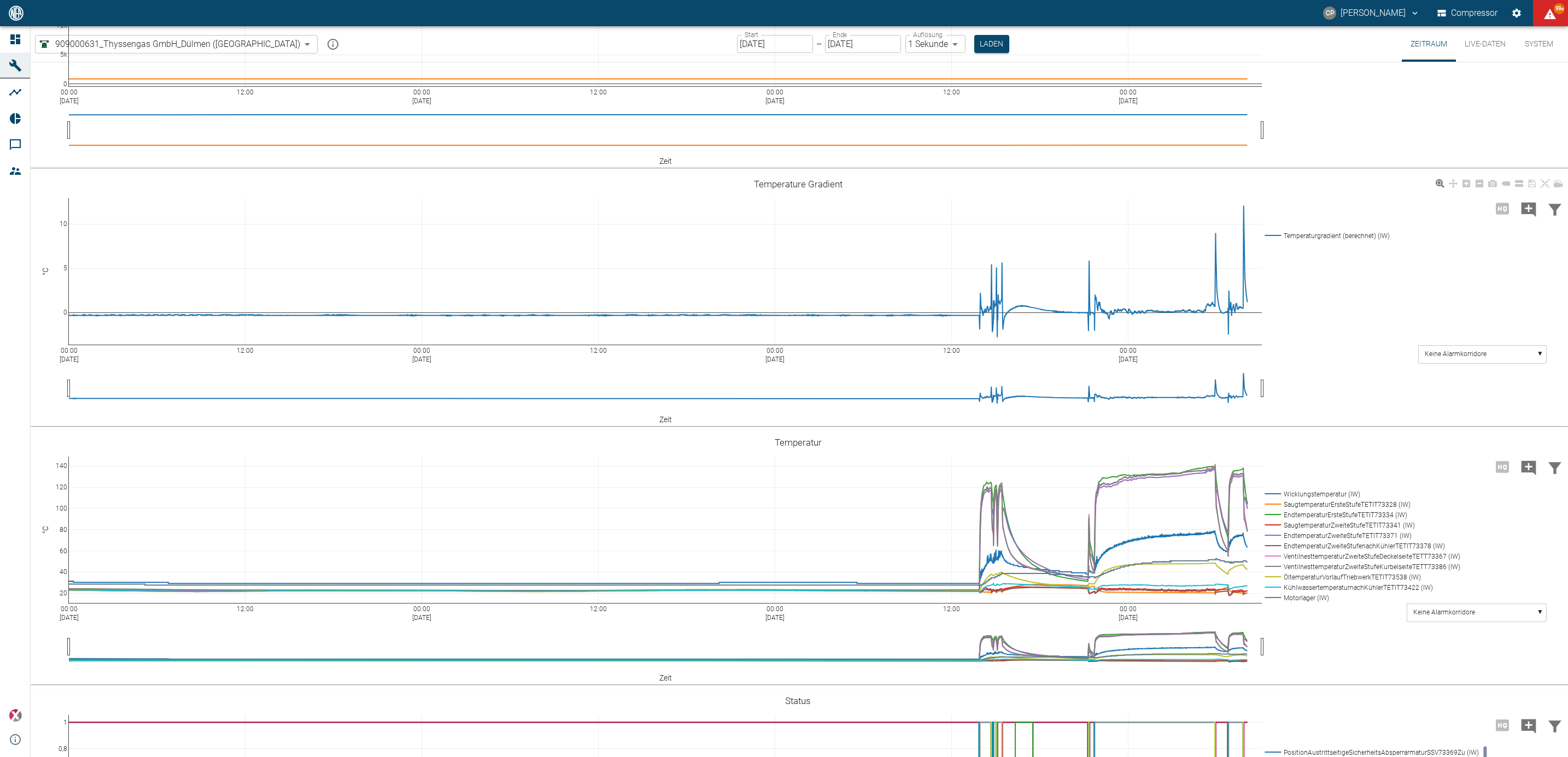
scroll to position [410, 0]
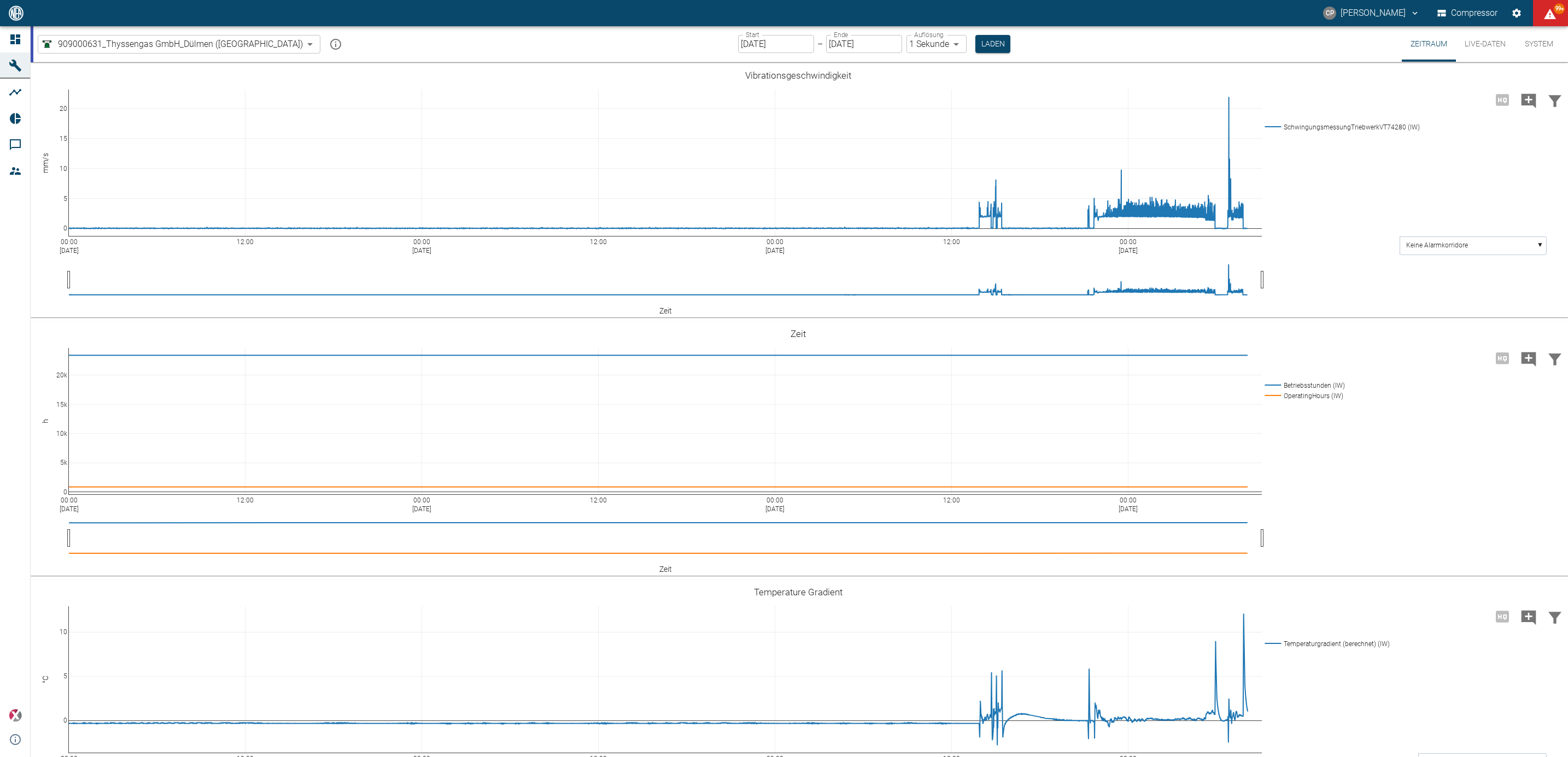
scroll to position [410, 0]
